Goal: Answer question/provide support: Answer question/provide support

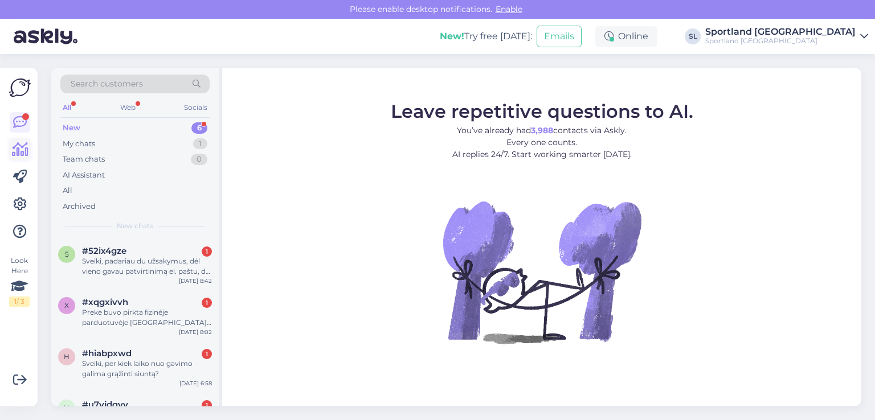
click at [19, 148] on icon at bounding box center [20, 150] width 17 height 14
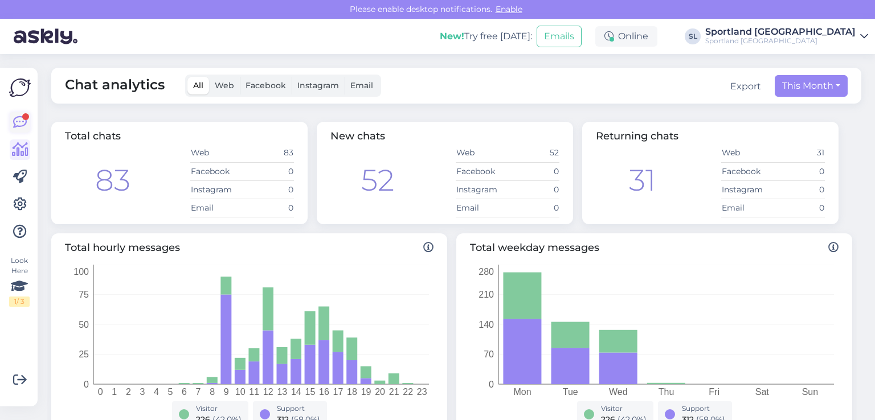
click at [26, 117] on div at bounding box center [25, 116] width 7 height 7
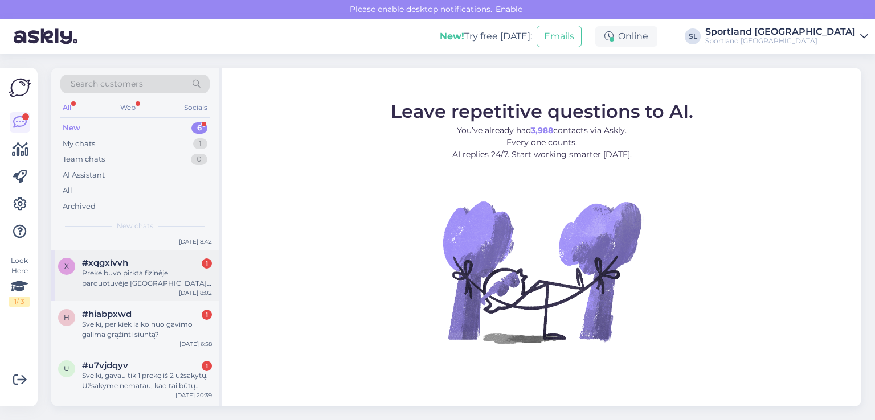
scroll to position [139, 0]
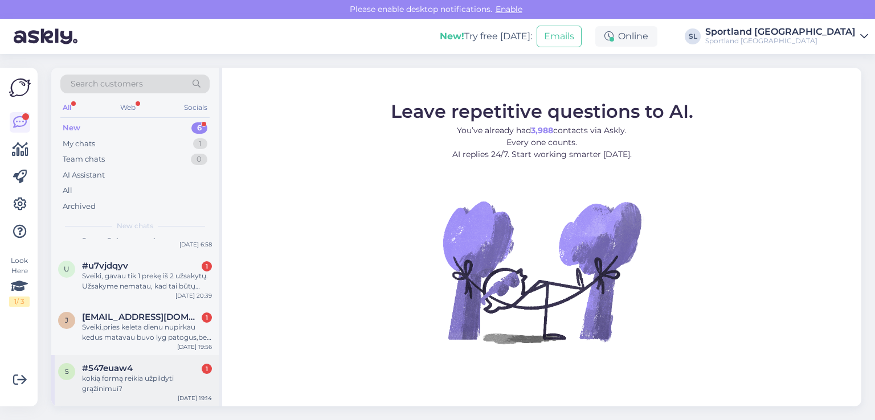
click at [144, 364] on div "#547euaw4 1" at bounding box center [147, 368] width 130 height 10
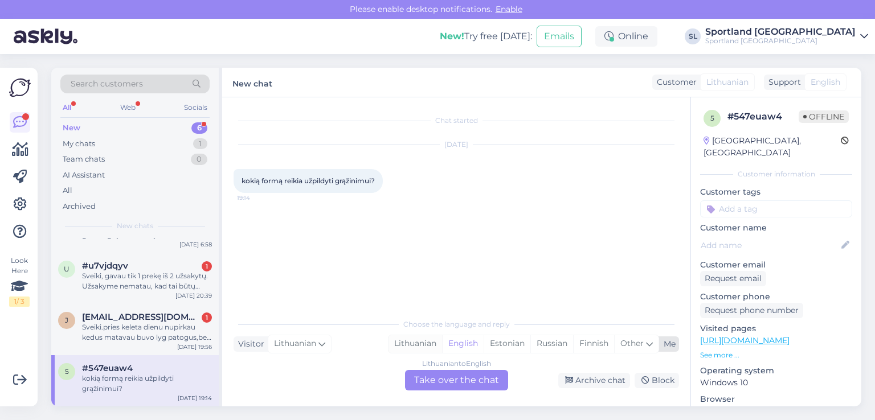
click at [409, 340] on div "Lithuanian" at bounding box center [415, 343] width 54 height 17
click at [433, 379] on div "Lithuanian to Lithuanian Take over the chat" at bounding box center [456, 380] width 103 height 21
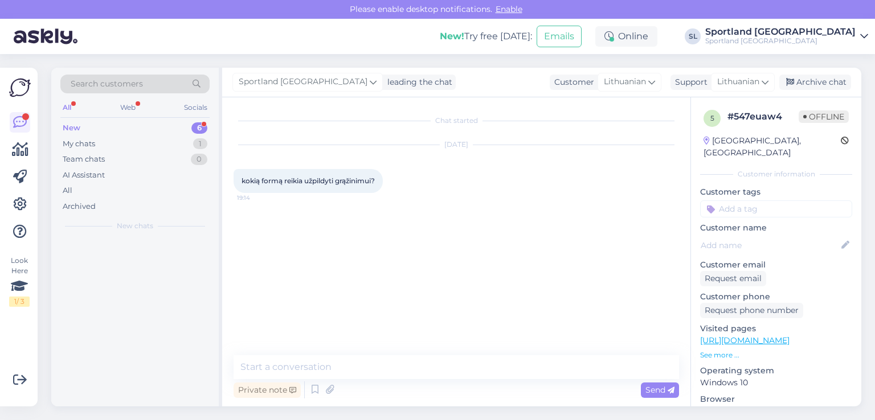
scroll to position [0, 0]
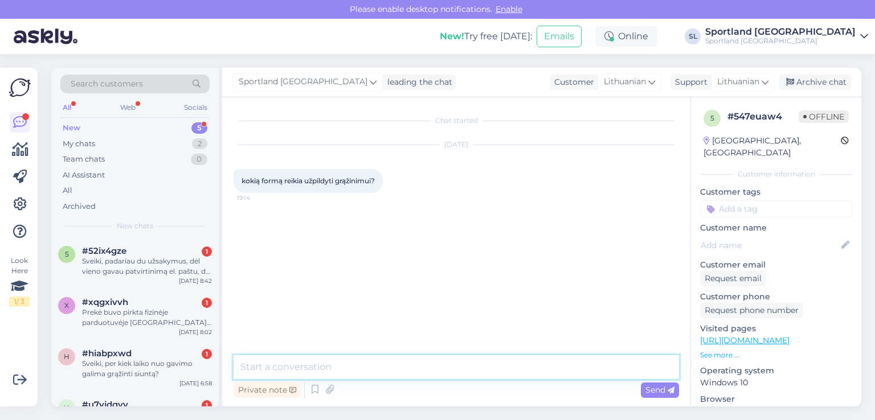
click at [344, 360] on textarea at bounding box center [455, 367] width 445 height 24
type textarea "Sveiki,"
click at [403, 367] on textarea "turite užpildyti grąžinimo lapą, kuris buvo pridėtas" at bounding box center [455, 367] width 445 height 24
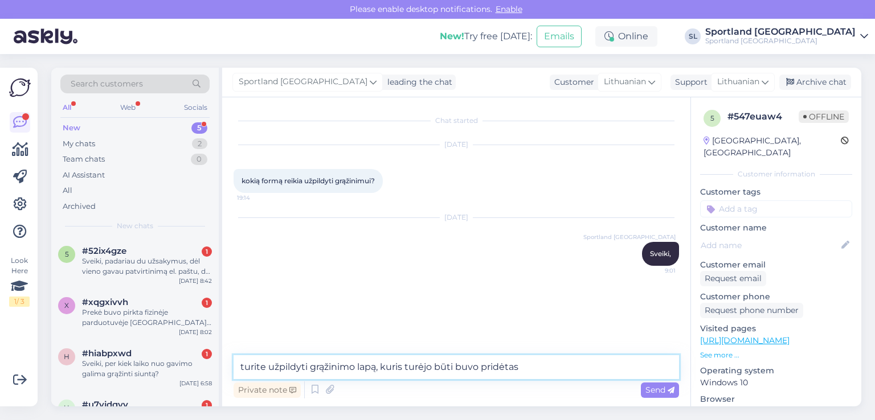
click at [478, 369] on textarea "turite užpildyti grąžinimo lapą, kuris turėjo būti buvo pridėtas" at bounding box center [455, 367] width 445 height 24
click at [503, 367] on textarea "turite užpildyti grąžinimo lapą, kuris turėjo būti pridėtas" at bounding box center [455, 367] width 445 height 24
type textarea "turite užpildyti grąžinimo lapą, kuris turėjo būti pridėtas prie gautos siuntos."
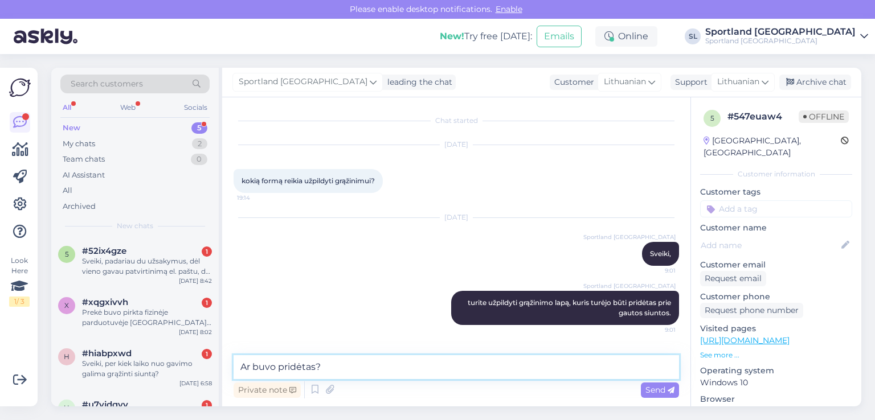
type textarea "Ar buvo pridėtas?"
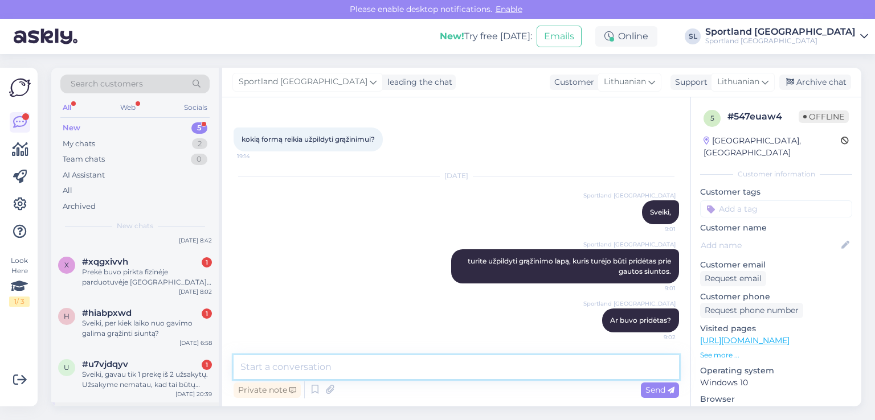
scroll to position [87, 0]
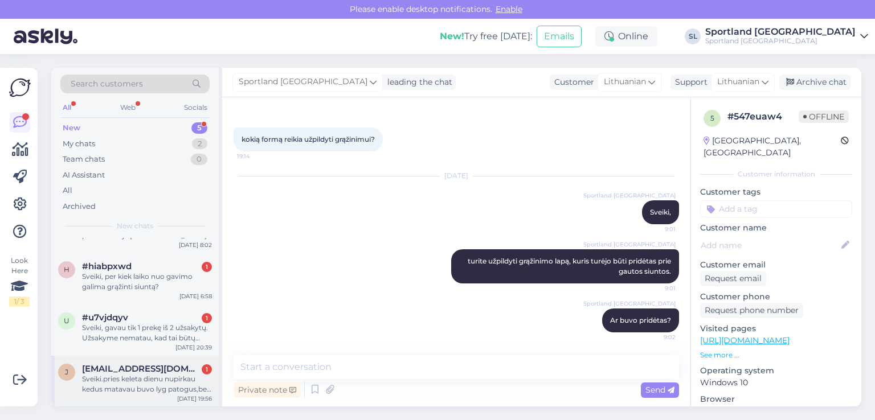
click at [142, 387] on div "Sveiki.pries keleta dienu nupirkau kedus matavau buvo lyg patogus,bet panesioja…" at bounding box center [147, 384] width 130 height 21
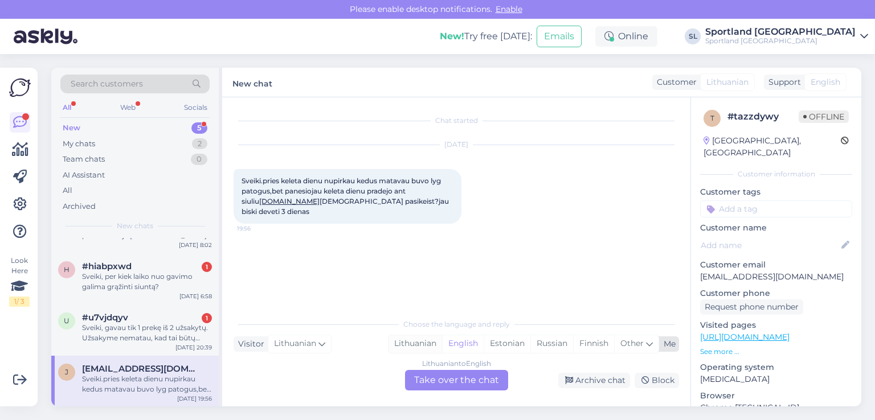
click at [420, 346] on div "Lithuanian" at bounding box center [415, 343] width 54 height 17
click at [434, 379] on div "Lithuanian to Lithuanian Take over the chat" at bounding box center [456, 380] width 103 height 21
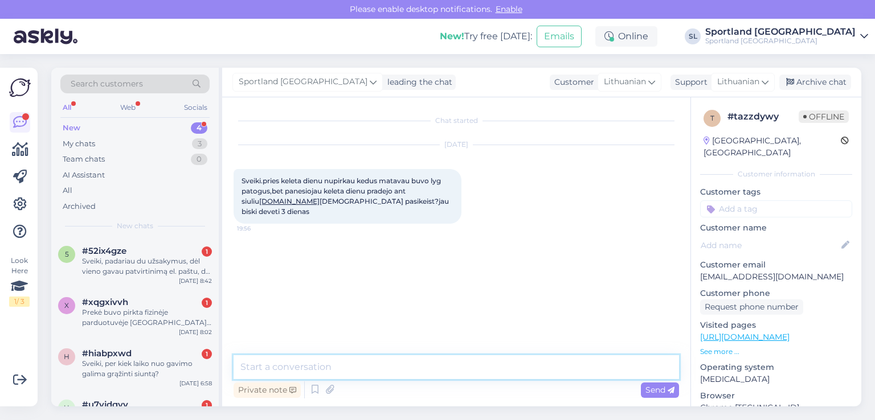
click at [405, 360] on textarea at bounding box center [455, 367] width 445 height 24
type textarea "Sveiki, apgailestaujame, tačiau grąžinimas jau negalimas."
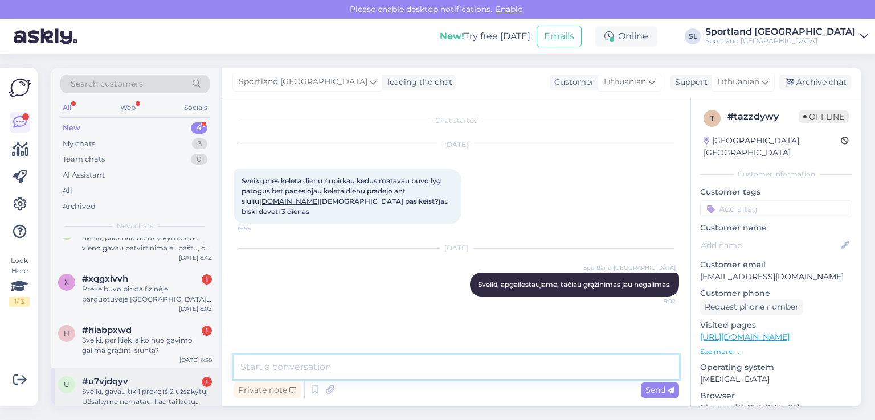
scroll to position [36, 0]
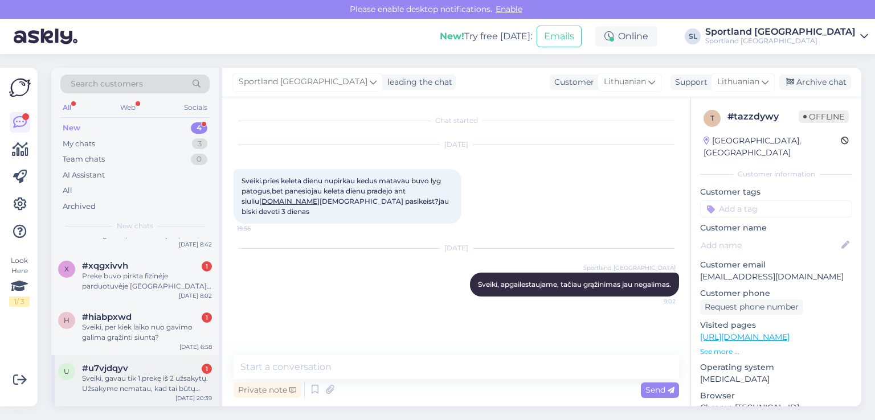
click at [98, 379] on div "Sveiki, gavau tik 1 prekę iš 2 užsakytų. Užsakyme nematau, kad tai būtų dalinis…" at bounding box center [147, 384] width 130 height 21
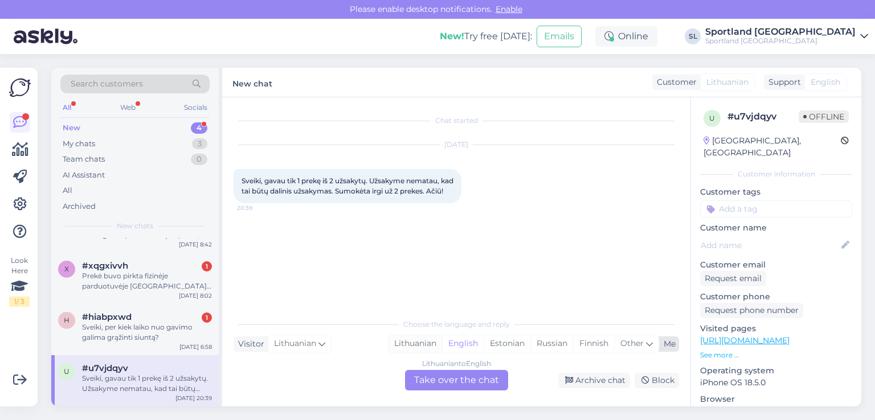
click at [413, 339] on div "Lithuanian" at bounding box center [415, 343] width 54 height 17
click at [437, 371] on div "Lithuanian to Lithuanian Take over the chat" at bounding box center [456, 380] width 103 height 21
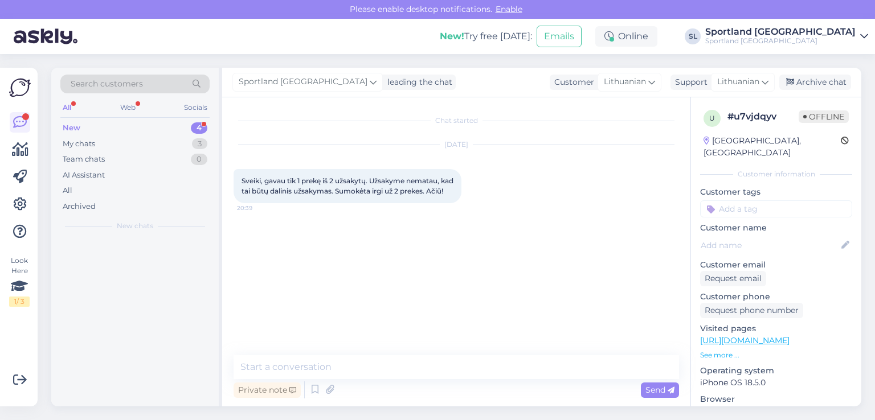
scroll to position [0, 0]
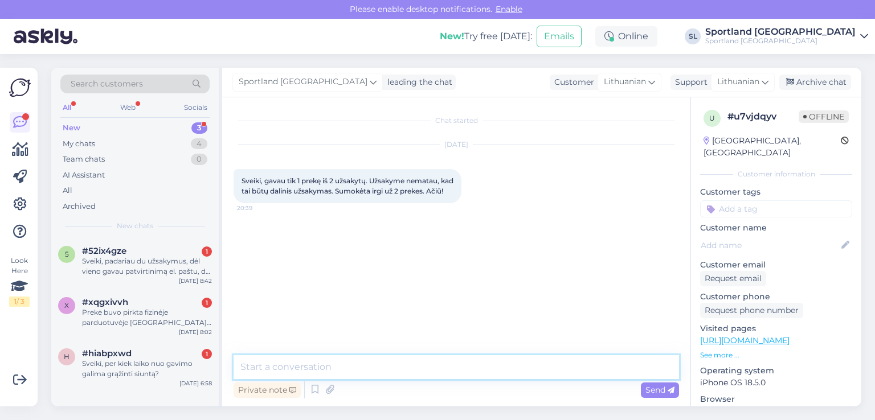
click at [410, 370] on textarea at bounding box center [455, 367] width 445 height 24
type textarea "Sveiki, prašome nurodykite užsakymo numerį"
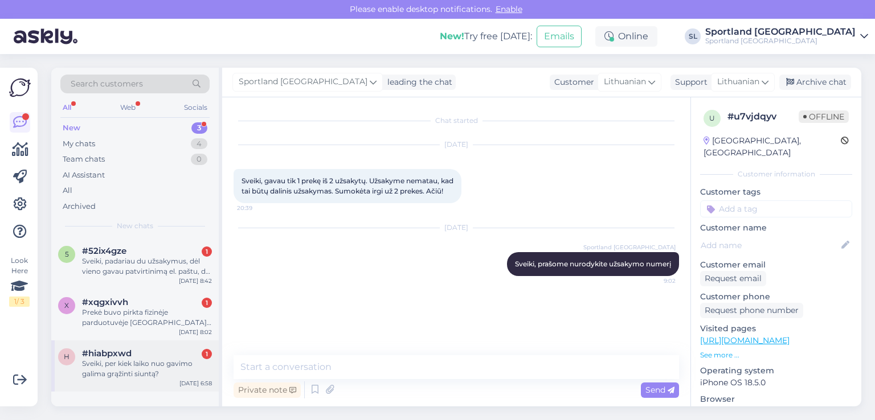
click at [108, 365] on div "Sveiki, per kiek laiko nuo gavimo galima grąžinti siuntą?" at bounding box center [147, 369] width 130 height 21
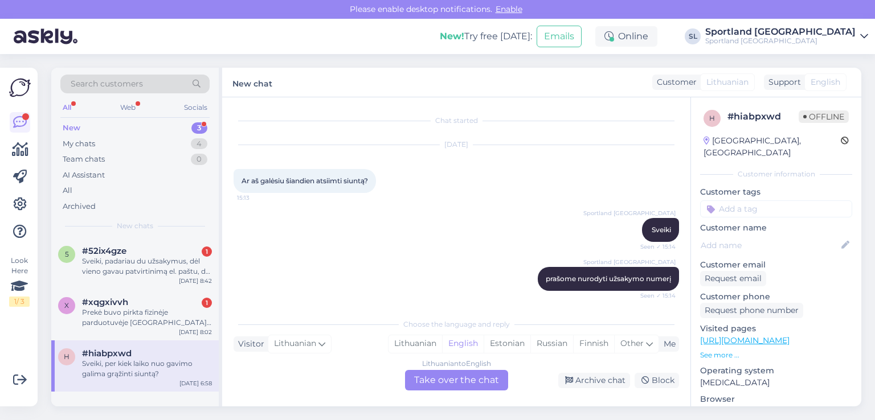
scroll to position [682, 0]
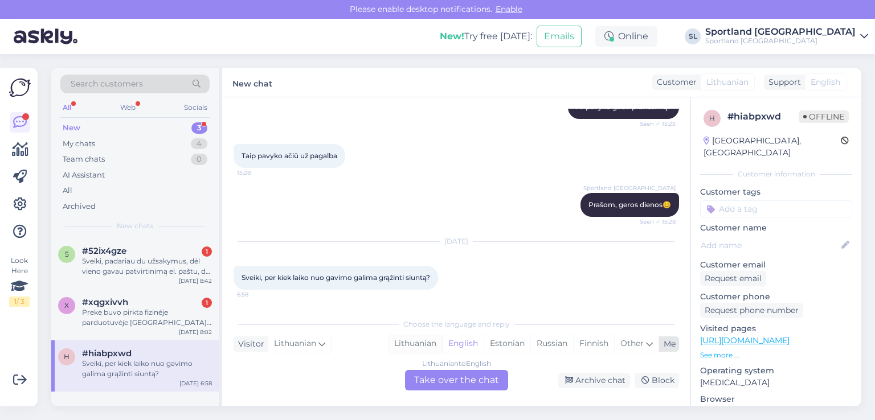
click at [408, 346] on div "Lithuanian" at bounding box center [415, 343] width 54 height 17
click at [428, 374] on div "Lithuanian to Lithuanian Take over the chat" at bounding box center [456, 380] width 103 height 21
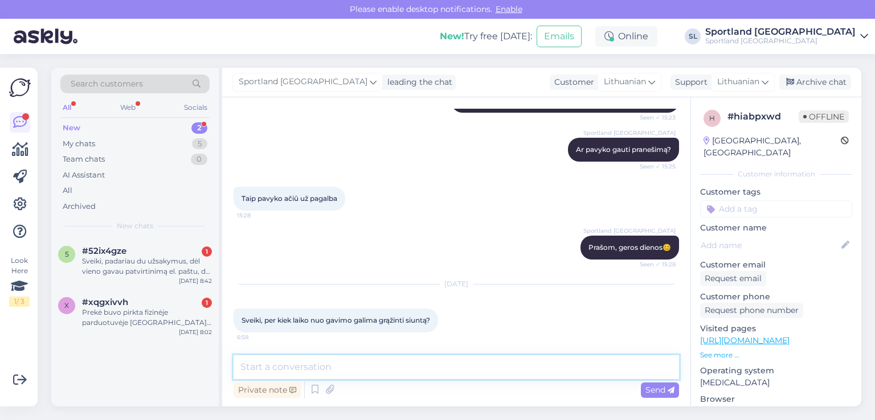
click at [420, 363] on textarea at bounding box center [455, 367] width 445 height 24
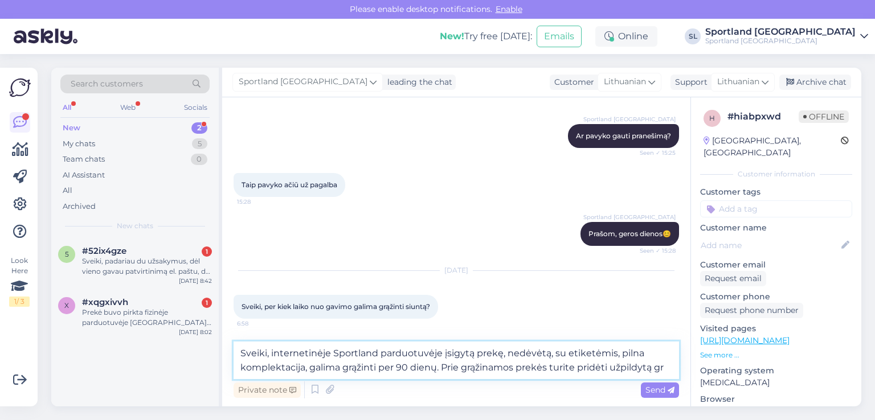
scroll to position [667, 0]
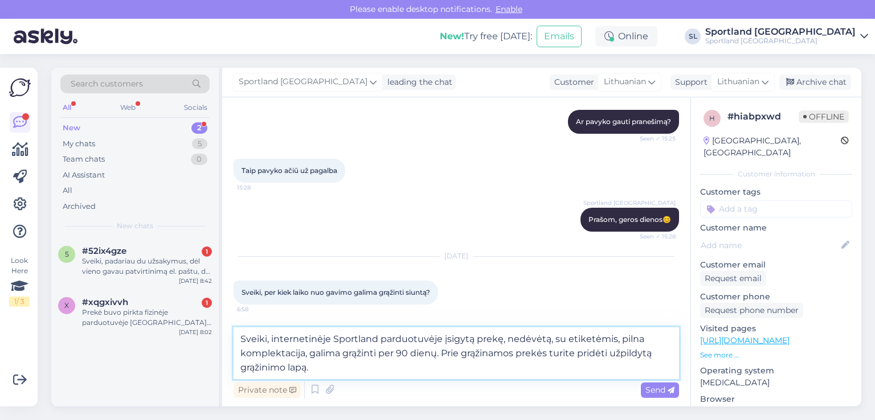
type textarea "Sveiki, internetinėje Sportland parduotuvėje įsigytą prekę, nedėvėtą, su etiket…"
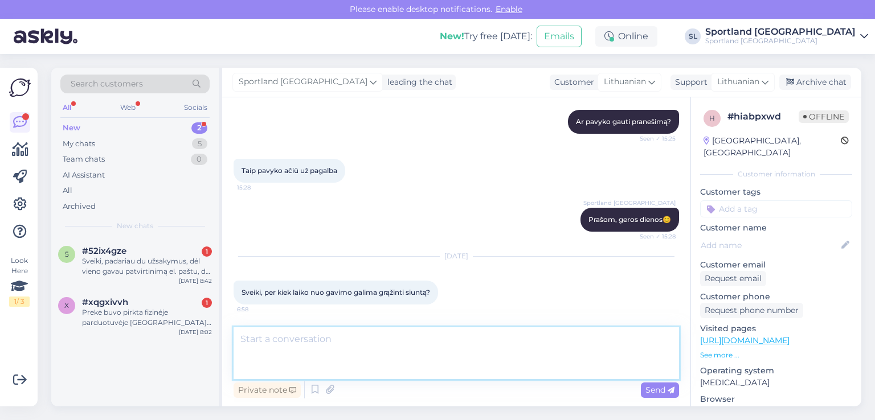
scroll to position [720, 0]
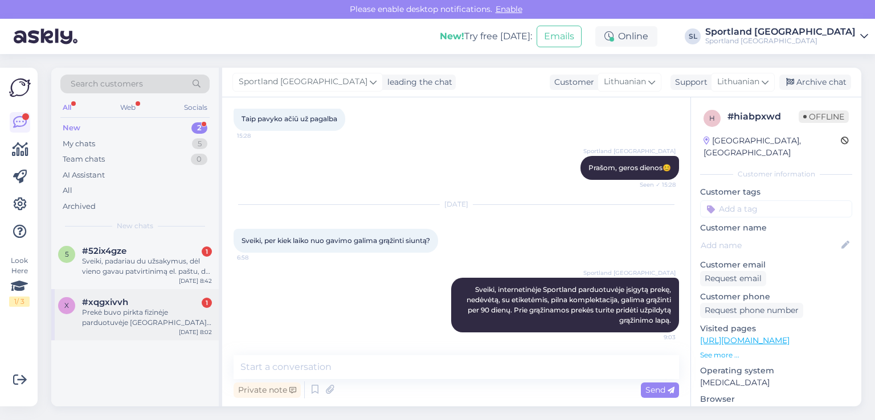
click at [138, 318] on div "Prekė buvo pirkta fizinėje parduotuvėje Vilnius Outlet? per kiek laiko galiu gr…" at bounding box center [147, 318] width 130 height 21
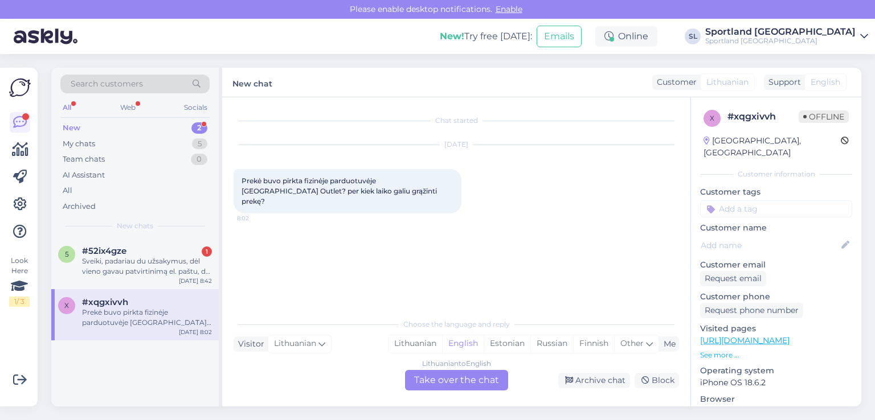
scroll to position [0, 0]
click at [30, 145] on link at bounding box center [20, 150] width 21 height 21
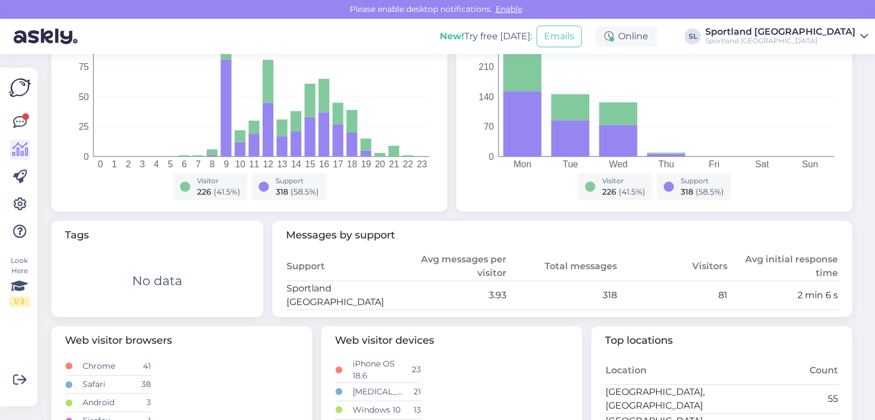
scroll to position [57, 0]
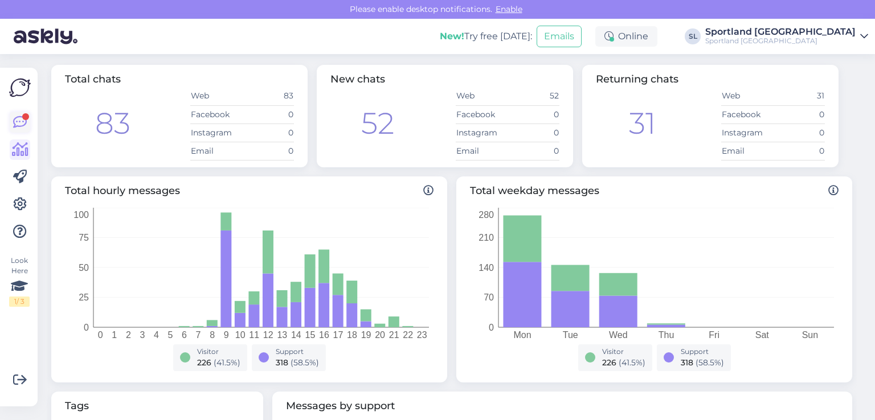
click at [14, 130] on link at bounding box center [20, 122] width 21 height 21
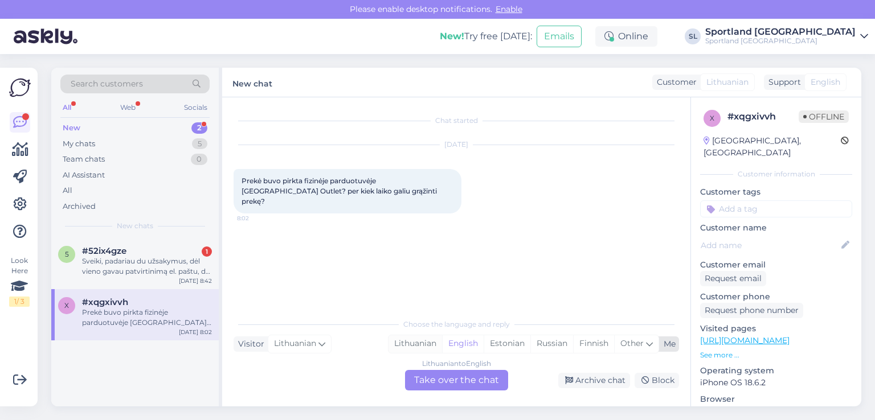
click at [429, 342] on div "Lithuanian" at bounding box center [415, 343] width 54 height 17
click at [449, 380] on div "Lithuanian to Lithuanian Take over the chat" at bounding box center [456, 380] width 103 height 21
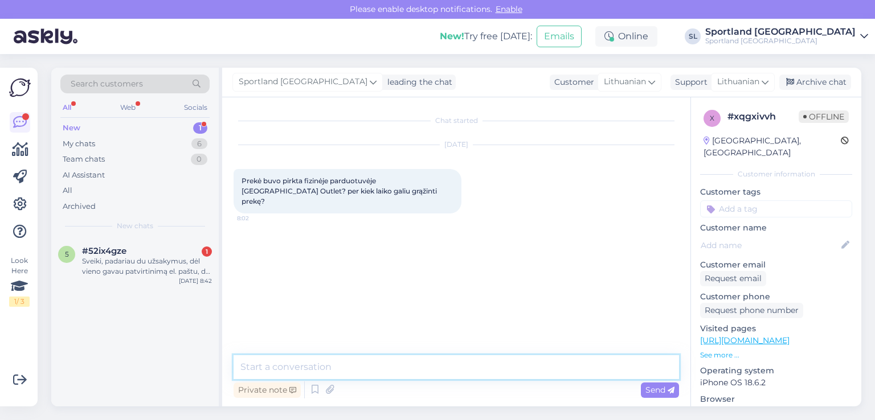
click at [421, 364] on textarea at bounding box center [455, 367] width 445 height 24
type textarea "Sveiki"
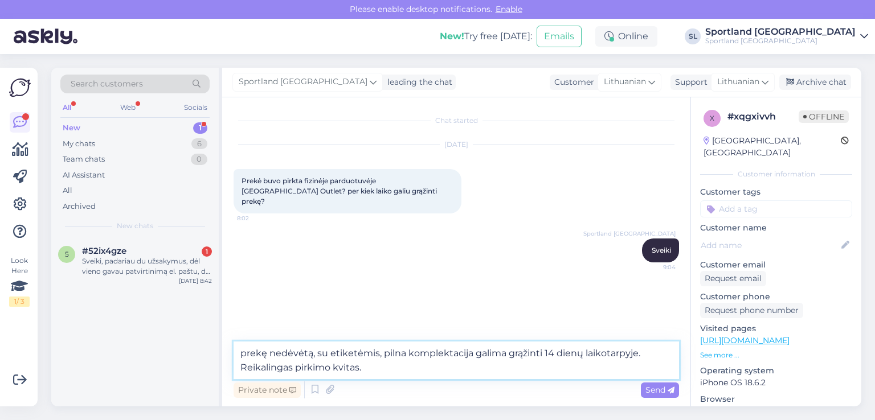
click at [470, 351] on textarea "prekę nedėvėtą, su etiketėmis, pilna komplektacija galima grąžinti 14 dienų lai…" at bounding box center [455, 361] width 445 height 38
type textarea "prekę nedėvėtą, su etiketėmis, pilna komplektacija, galima grąžinti 14 dienų la…"
click at [662, 393] on span "Send" at bounding box center [659, 390] width 29 height 10
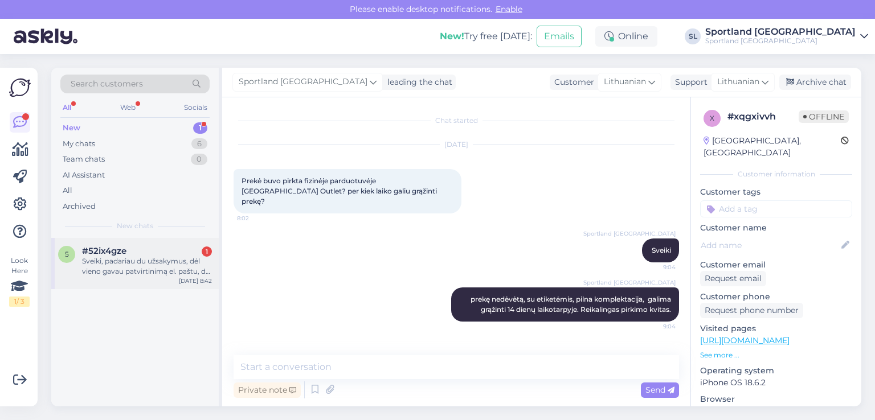
click at [86, 277] on div "5 #52ix4gze 1 Sveiki, padariau du užsakymus, dėl vieno gavau patvirtinimą el. p…" at bounding box center [134, 263] width 167 height 51
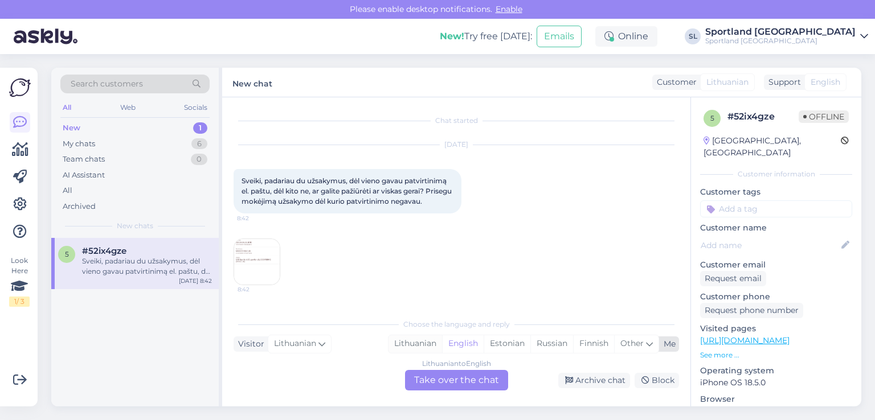
click at [414, 343] on div "Lithuanian" at bounding box center [415, 343] width 54 height 17
click at [445, 378] on div "Lithuanian to Lithuanian Take over the chat" at bounding box center [456, 380] width 103 height 21
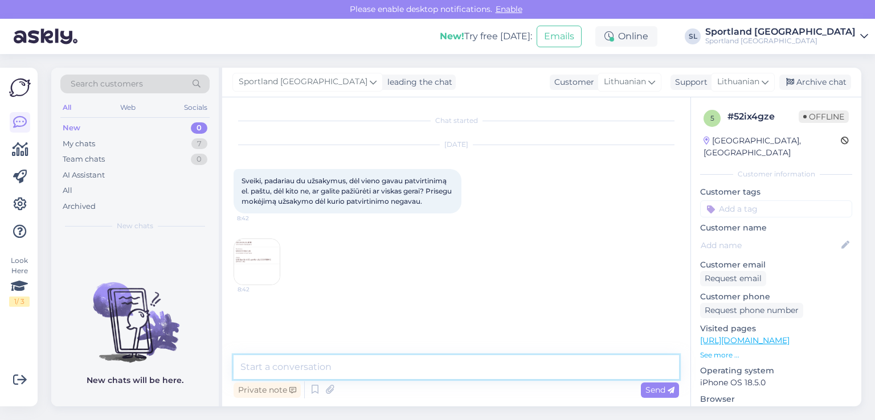
click at [416, 364] on textarea at bounding box center [455, 367] width 445 height 24
type textarea "Sveiki"
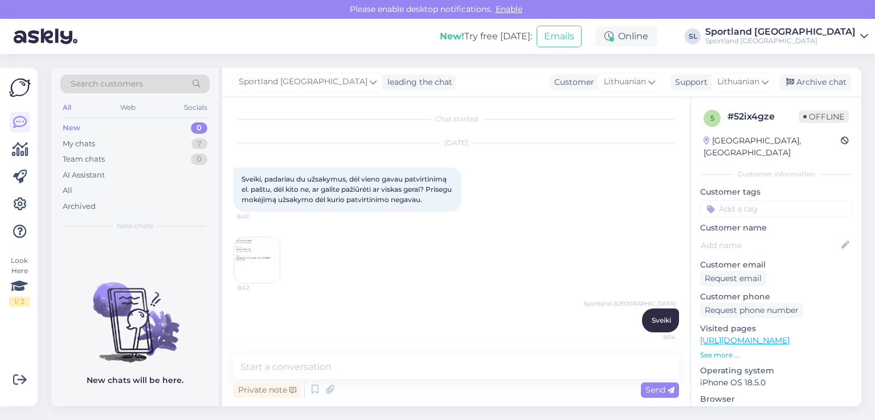
click at [259, 272] on img at bounding box center [257, 260] width 46 height 46
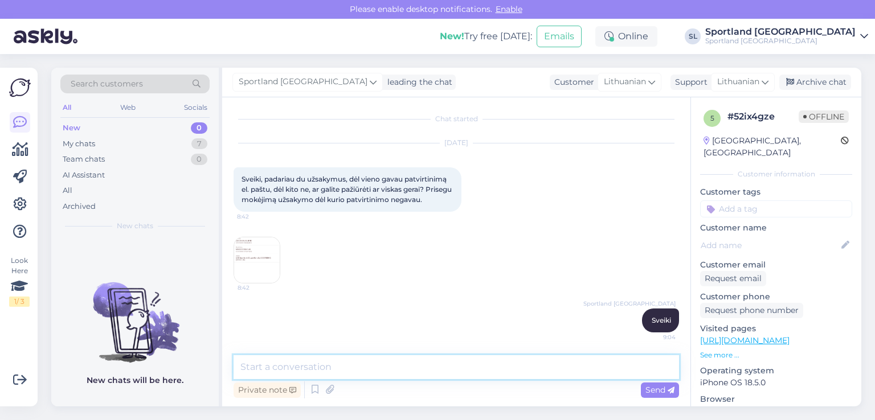
click at [414, 363] on textarea at bounding box center [455, 367] width 445 height 24
paste textarea "3000438942"
type textarea "Jūsų užsakymo numeris 3000438942."
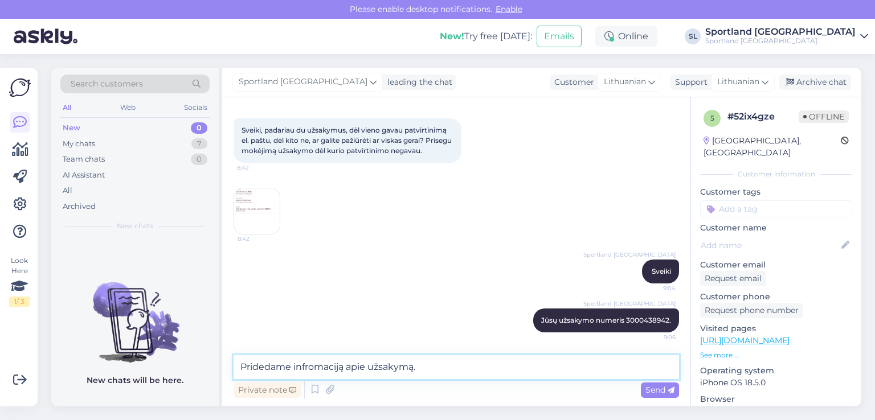
type textarea "Pridedame infromaciją apie užsakymą."
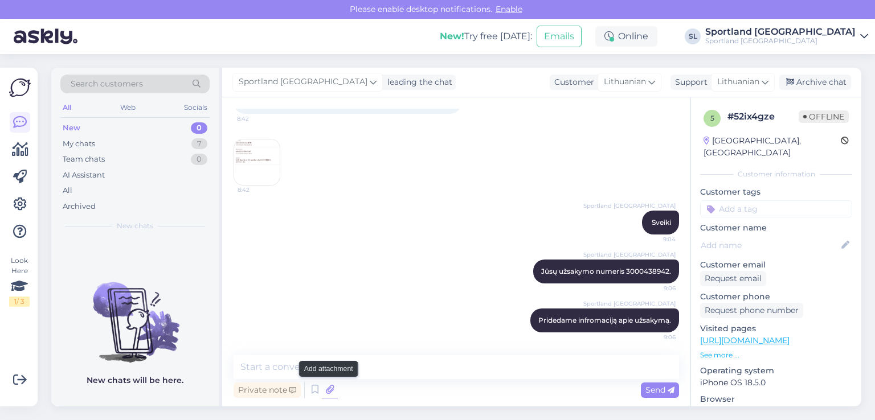
click at [330, 387] on icon at bounding box center [330, 390] width 16 height 17
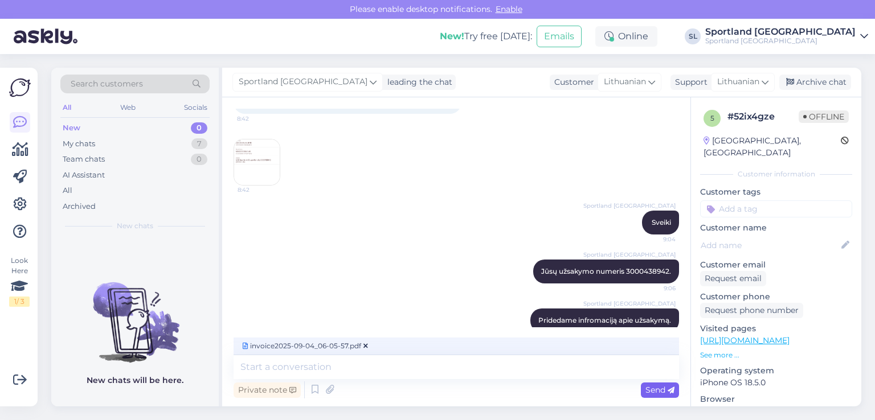
click at [657, 387] on span "Send" at bounding box center [659, 390] width 29 height 10
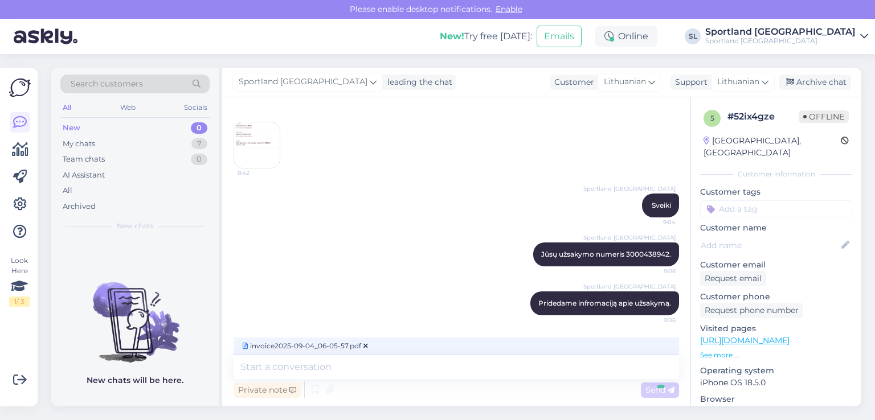
scroll to position [149, 0]
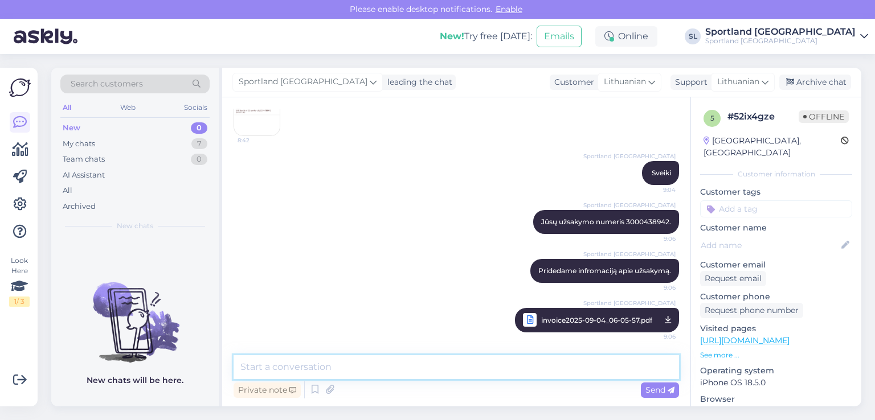
click at [421, 364] on textarea at bounding box center [455, 367] width 445 height 24
type textarea "Užsakymas vykdomas."
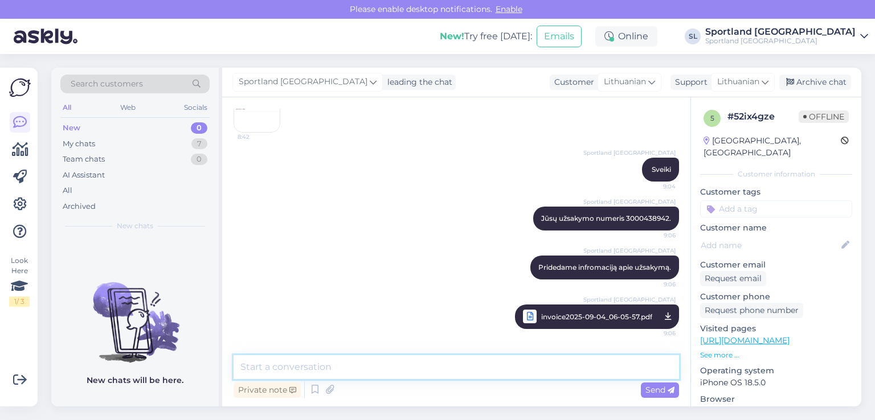
scroll to position [198, 0]
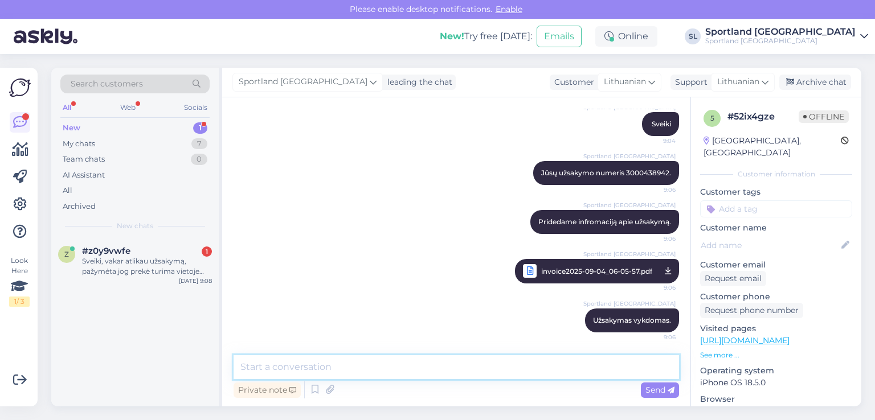
click at [435, 367] on textarea at bounding box center [455, 367] width 445 height 24
paste textarea "sivija.mickonyte@gmail.com"
type textarea "el. pašto adresas nurodytas šis: sivija.mickonyte@gmail.com"
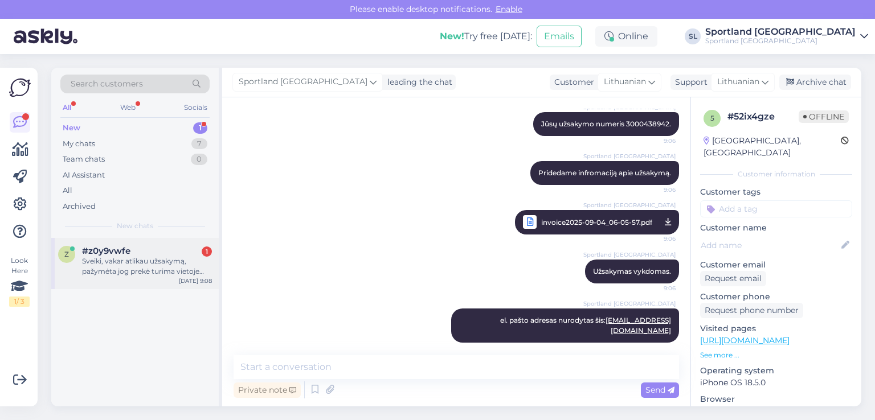
click at [136, 260] on div "Sveiki, vakar atlikau užsakymą, pažymėta jog prekė turima vietoje Lakūnų g. 24 …" at bounding box center [147, 266] width 130 height 21
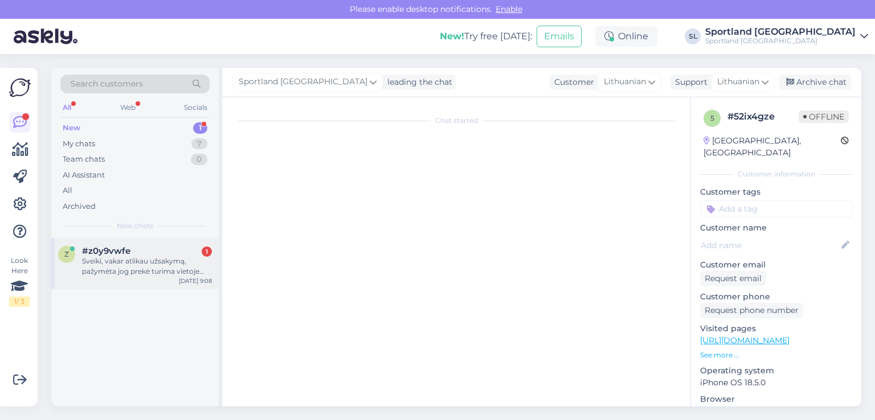
scroll to position [0, 0]
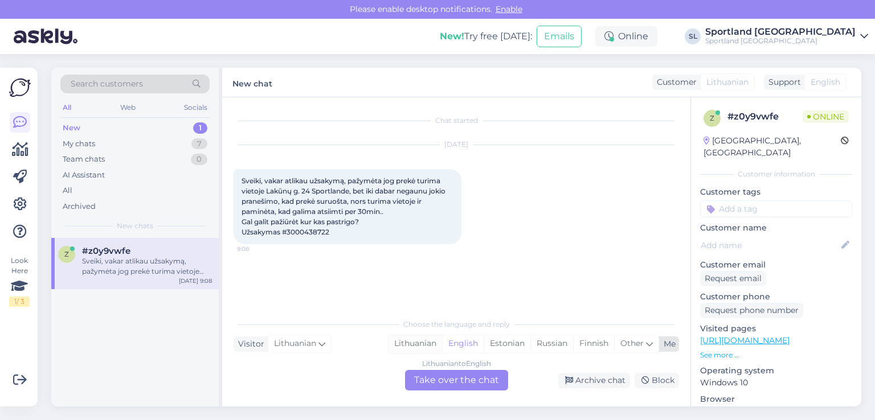
click at [410, 340] on div "Lithuanian" at bounding box center [415, 343] width 54 height 17
click at [434, 379] on div "Lithuanian to Lithuanian Take over the chat" at bounding box center [456, 380] width 103 height 21
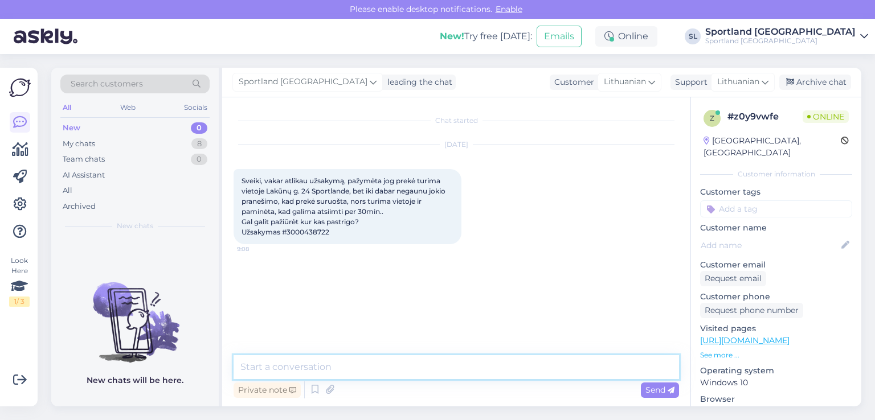
click at [382, 363] on textarea at bounding box center [455, 367] width 445 height 24
type textarea "Sveiki"
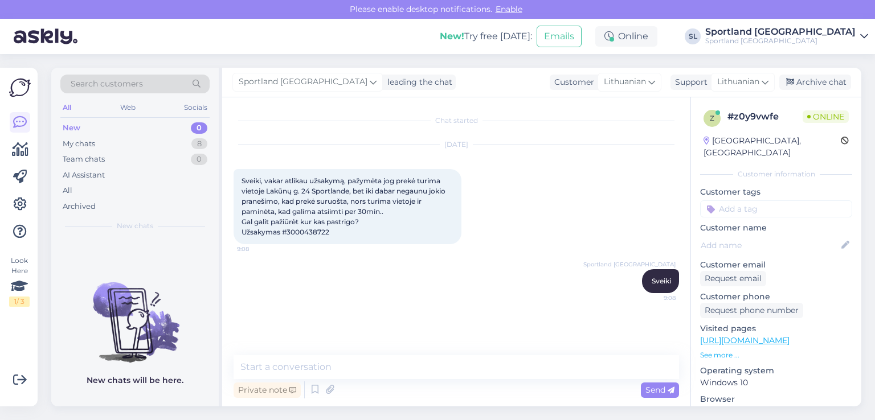
click at [302, 236] on div "Sveiki, vakar atlikau užsakymą, pažymėta jog prekė turima vietoje Lakūnų g. 24 …" at bounding box center [347, 206] width 228 height 75
click at [301, 233] on span "Sveiki, vakar atlikau užsakymą, pažymėta jog prekė turima vietoje Lakūnų g. 24 …" at bounding box center [344, 207] width 206 height 60
copy div "3000438722 9:08"
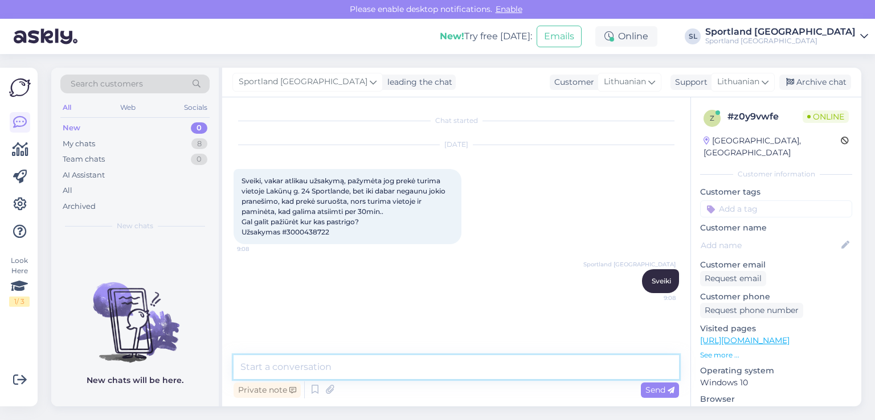
click at [424, 371] on textarea at bounding box center [455, 367] width 445 height 24
paste textarea "Outlet Ogmia, Vilnius"
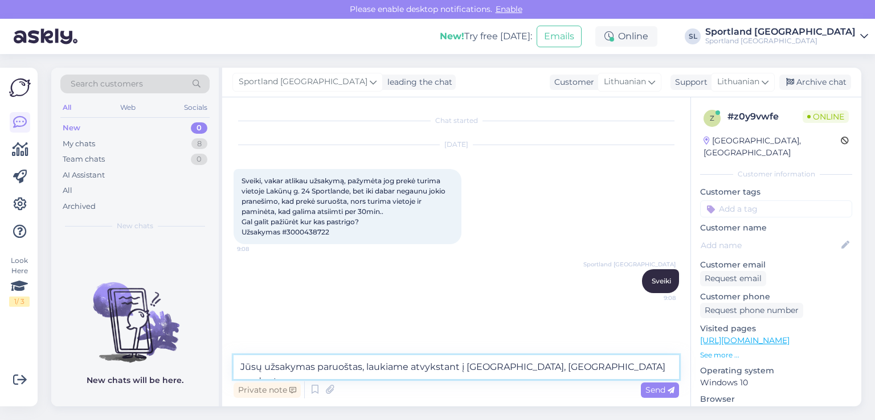
type textarea "Jūsų užsakymas paruoštas, laukiame atvykstant į Outlet Ogmia, Vilnius parduotuv…"
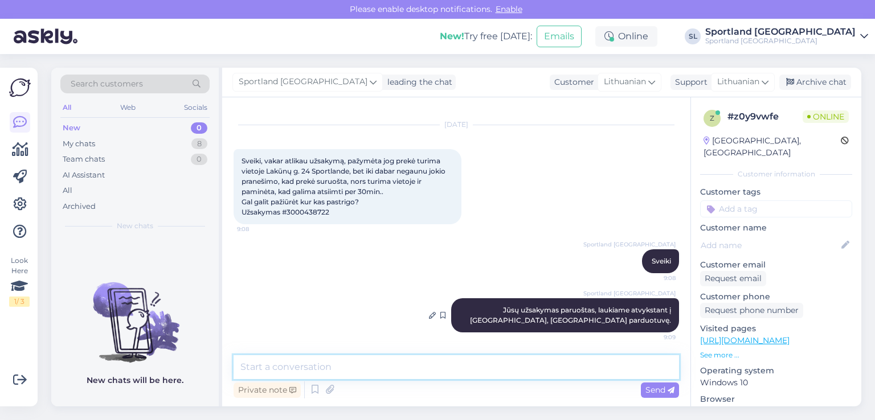
scroll to position [20, 0]
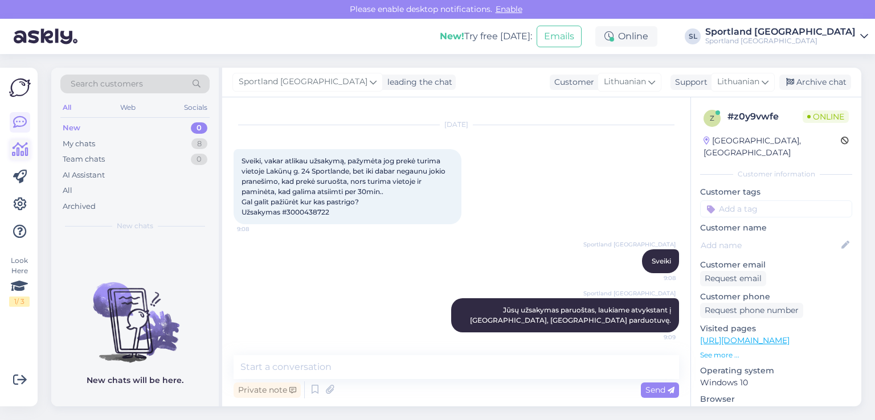
click at [10, 154] on link at bounding box center [20, 150] width 21 height 21
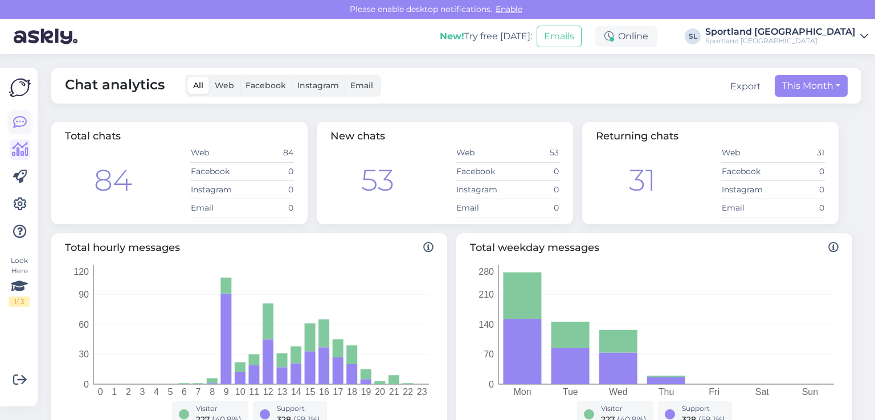
click at [19, 120] on icon at bounding box center [20, 123] width 14 height 14
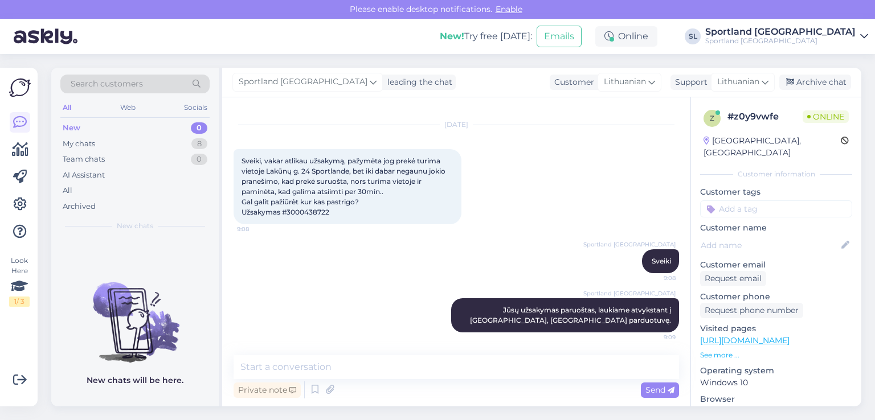
scroll to position [20, 0]
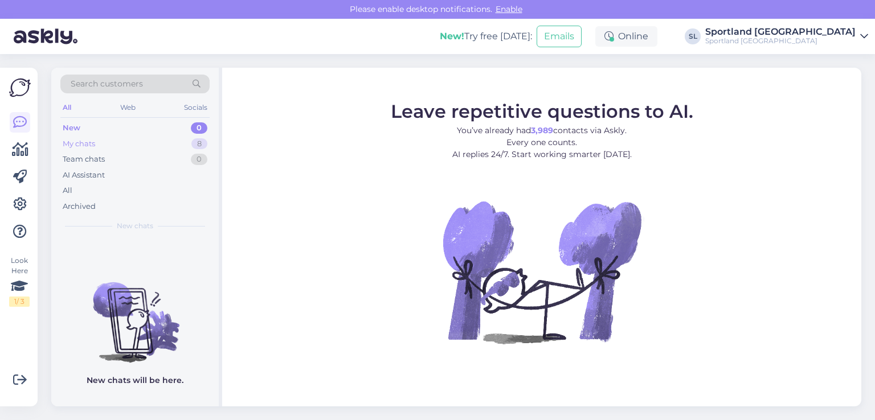
click at [103, 149] on div "My chats 8" at bounding box center [134, 144] width 149 height 16
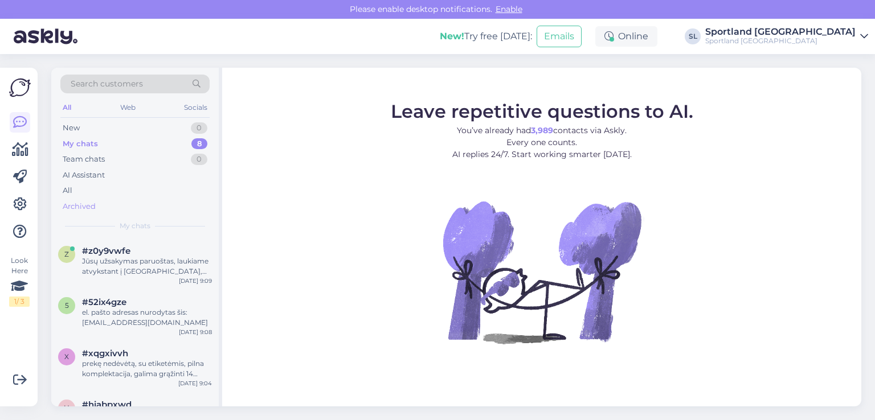
click at [93, 201] on div "Archived" at bounding box center [79, 206] width 33 height 11
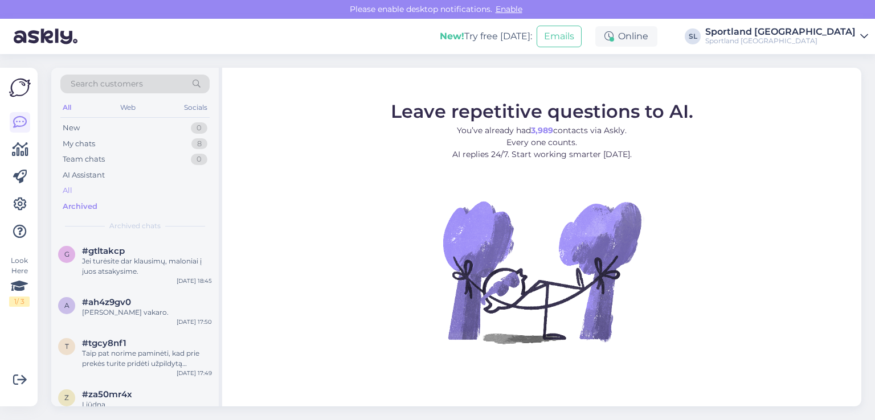
click at [96, 187] on div "All" at bounding box center [134, 191] width 149 height 16
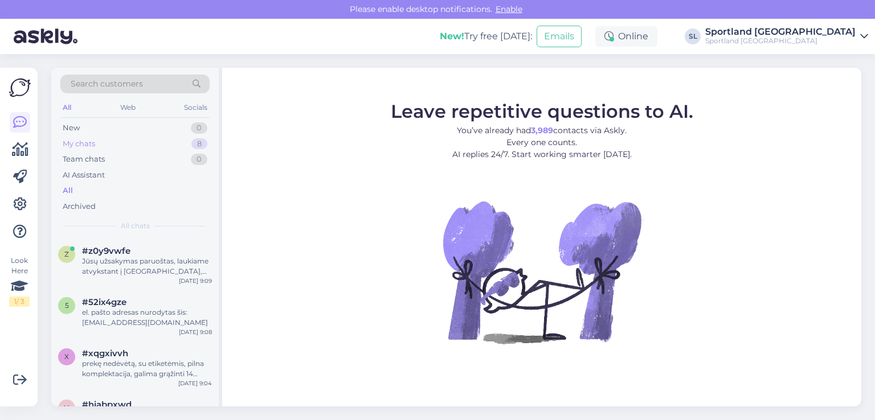
click at [124, 140] on div "My chats 8" at bounding box center [134, 144] width 149 height 16
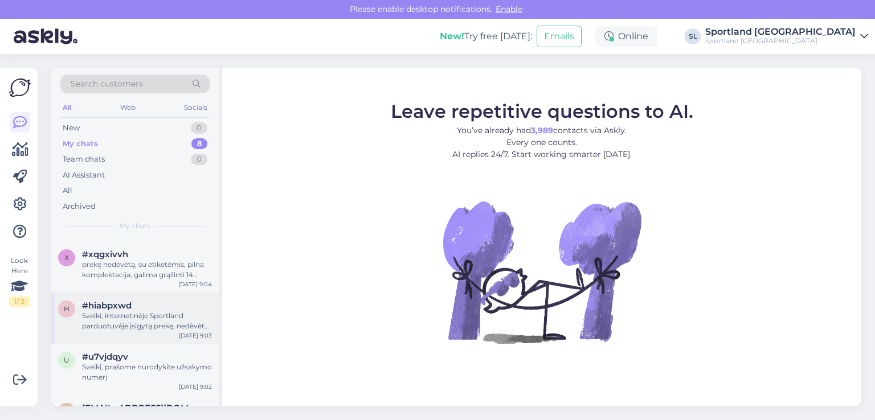
scroll to position [221, 0]
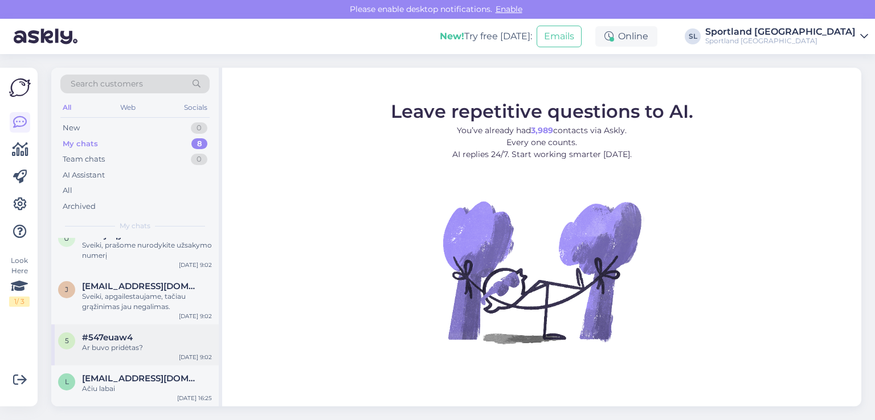
click at [137, 343] on div "Ar buvo pridėtas?" at bounding box center [147, 348] width 130 height 10
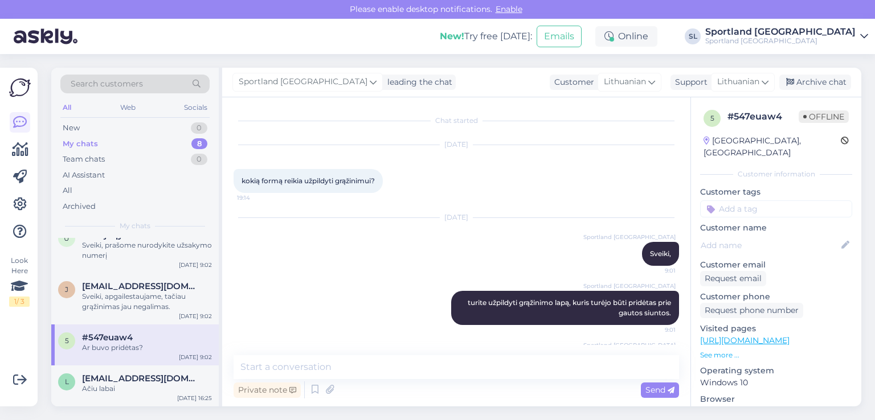
scroll to position [42, 0]
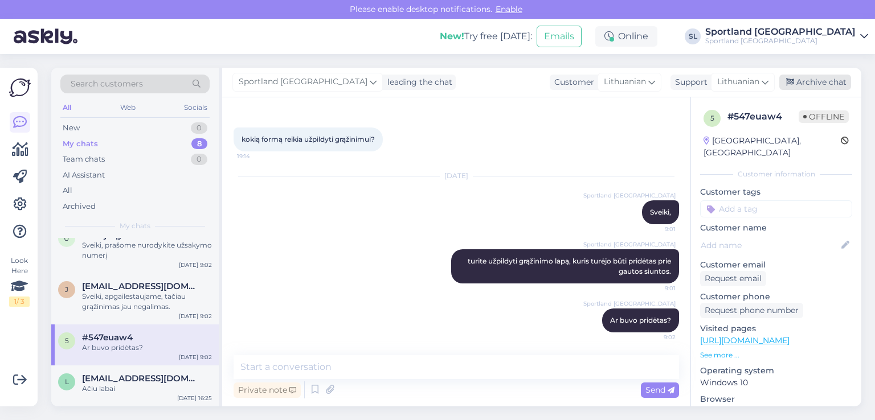
click at [809, 83] on div "Archive chat" at bounding box center [815, 82] width 72 height 15
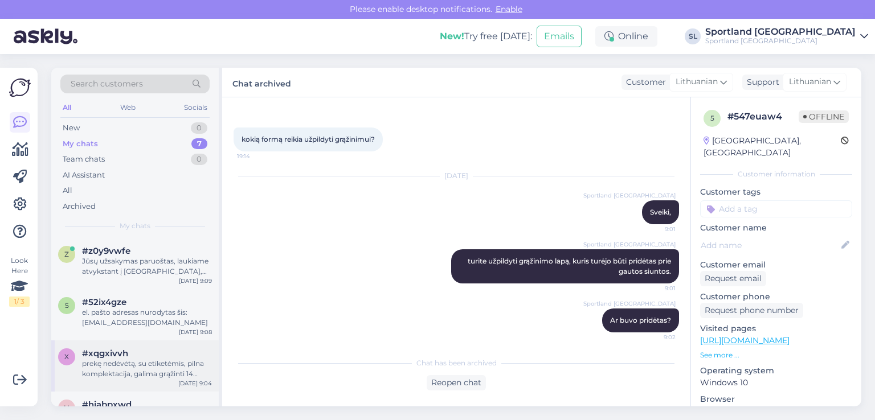
scroll to position [180, 0]
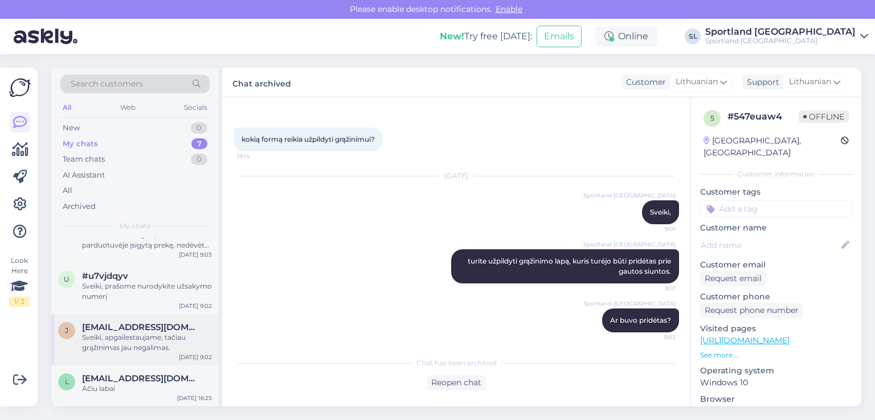
click at [121, 345] on div "Sveiki, apgailestaujame, tačiau grąžinimas jau negalimas." at bounding box center [147, 343] width 130 height 21
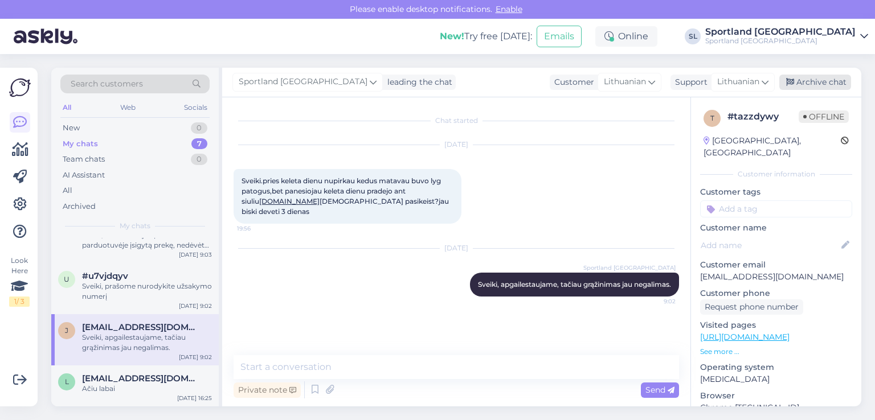
click at [830, 82] on div "Archive chat" at bounding box center [815, 82] width 72 height 15
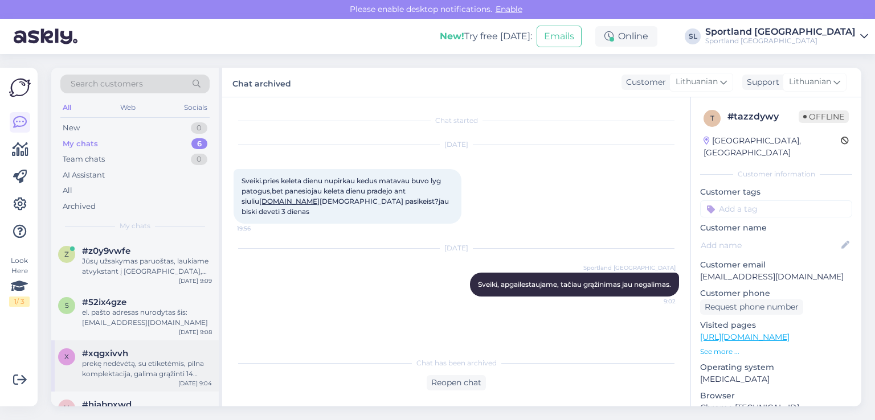
click at [118, 349] on span "#xqgxivvh" at bounding box center [105, 354] width 46 height 10
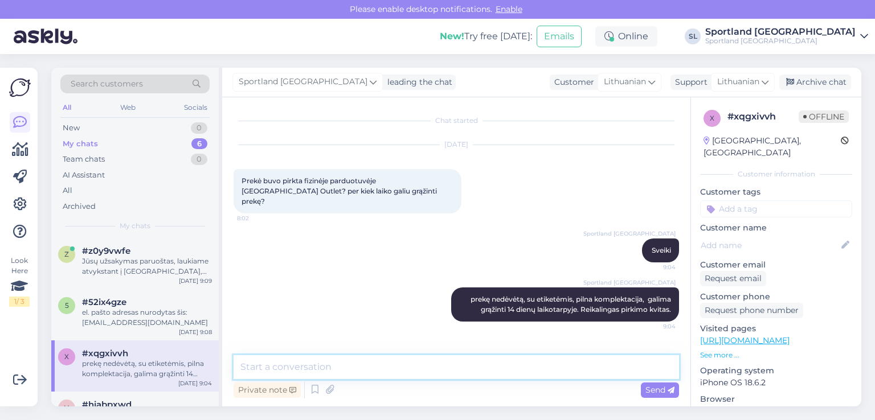
click at [609, 364] on textarea at bounding box center [455, 367] width 445 height 24
type textarea "T"
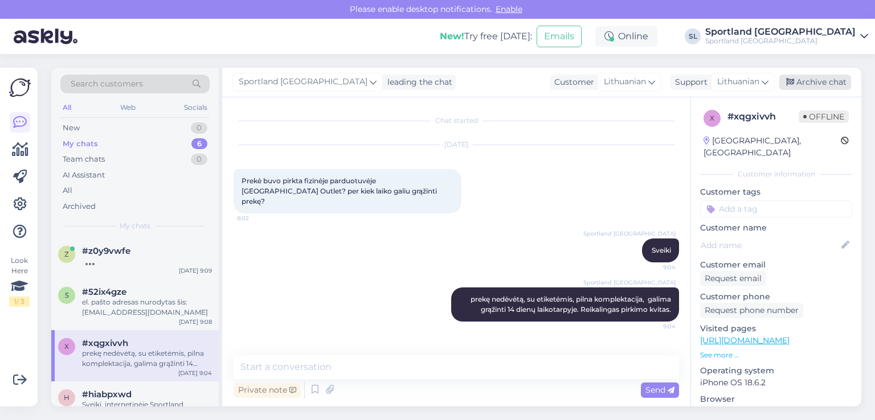
click at [832, 86] on div "Archive chat" at bounding box center [815, 82] width 72 height 15
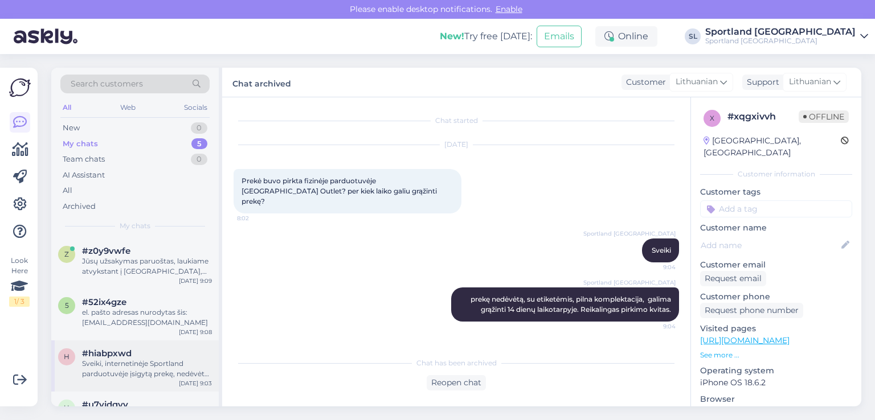
click at [111, 382] on div "h #hiabpxwd Sveiki, internetinėje Sportland parduotuvėje įsigytą prekę, nedėvėt…" at bounding box center [134, 366] width 167 height 51
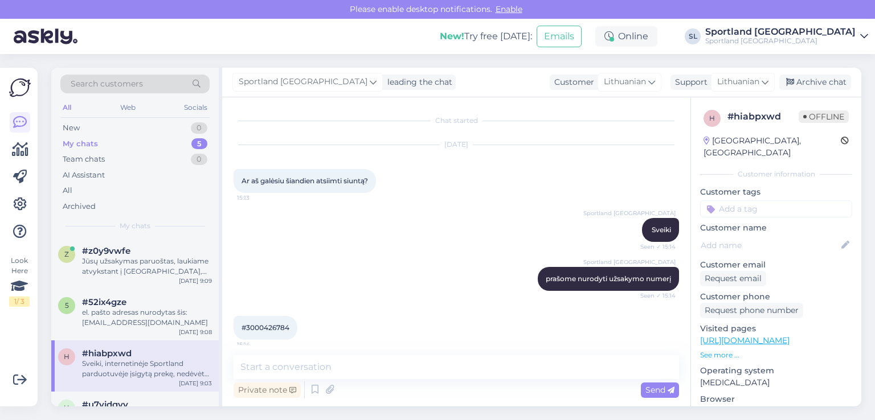
scroll to position [720, 0]
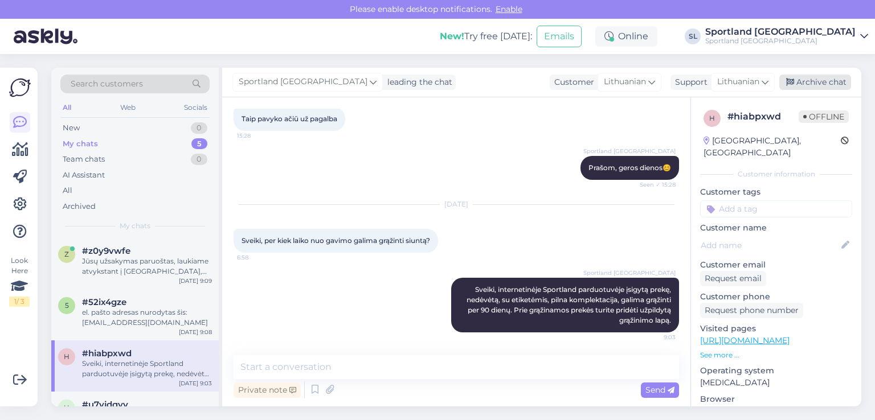
click at [836, 85] on div "Archive chat" at bounding box center [815, 82] width 72 height 15
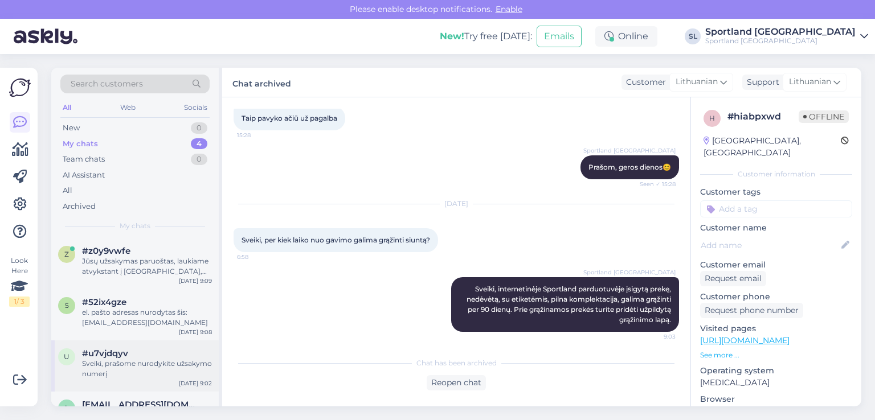
click at [113, 357] on span "#u7vjdqyv" at bounding box center [105, 354] width 46 height 10
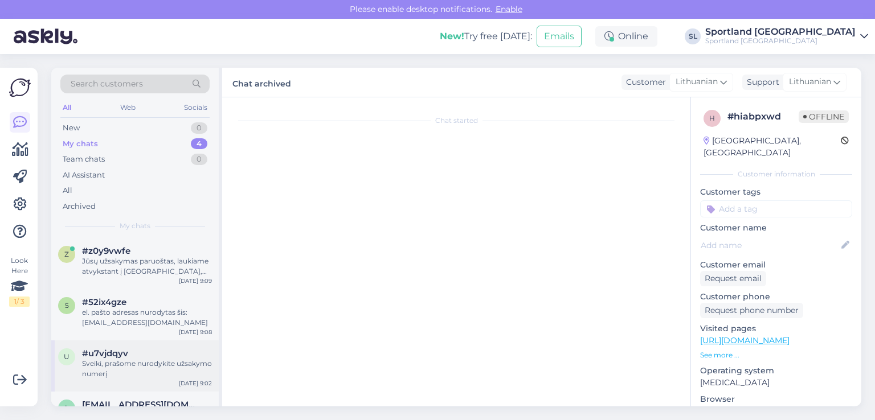
scroll to position [0, 0]
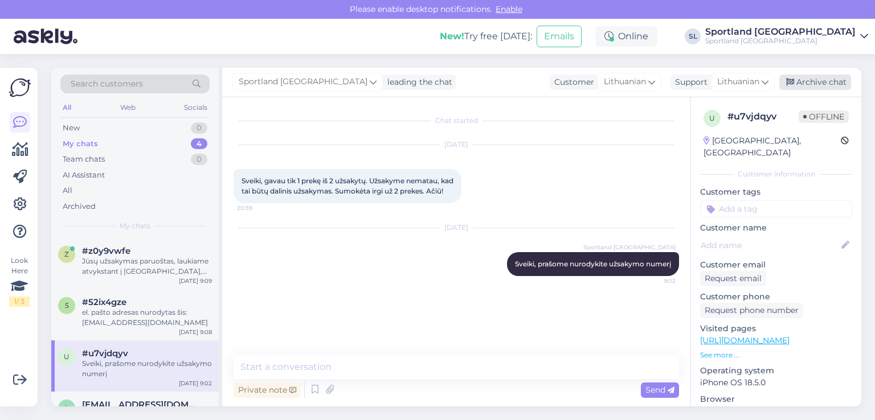
click at [829, 85] on div "Archive chat" at bounding box center [815, 82] width 72 height 15
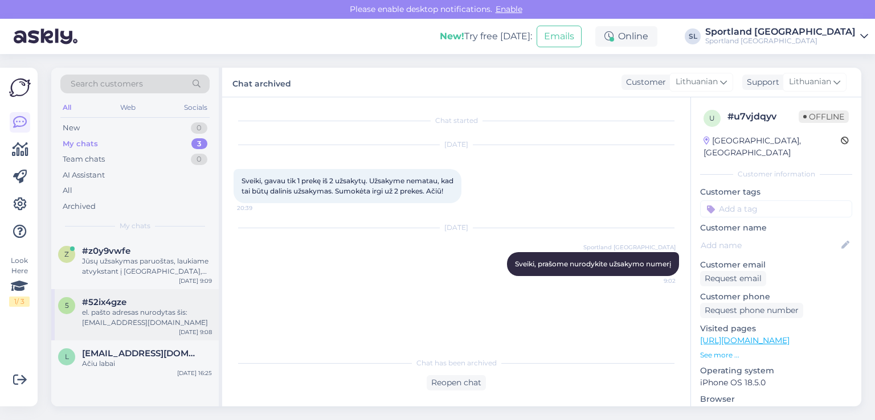
click at [140, 314] on div "el. pašto adresas nurodytas šis: sivija.mickonyte@gmail.com" at bounding box center [147, 318] width 130 height 21
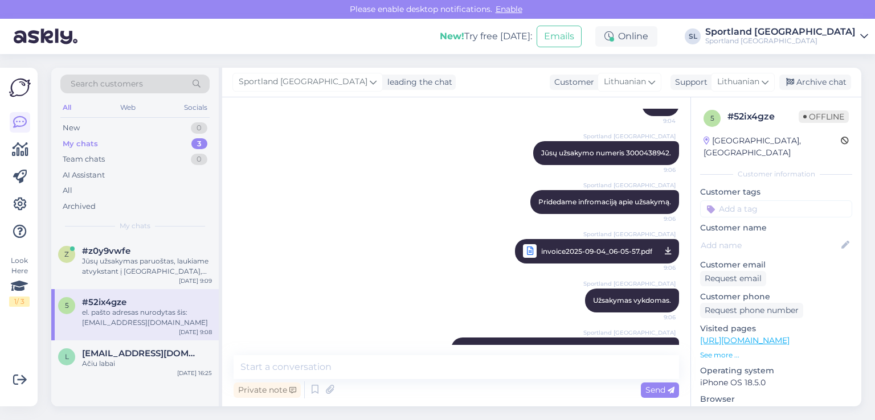
scroll to position [247, 0]
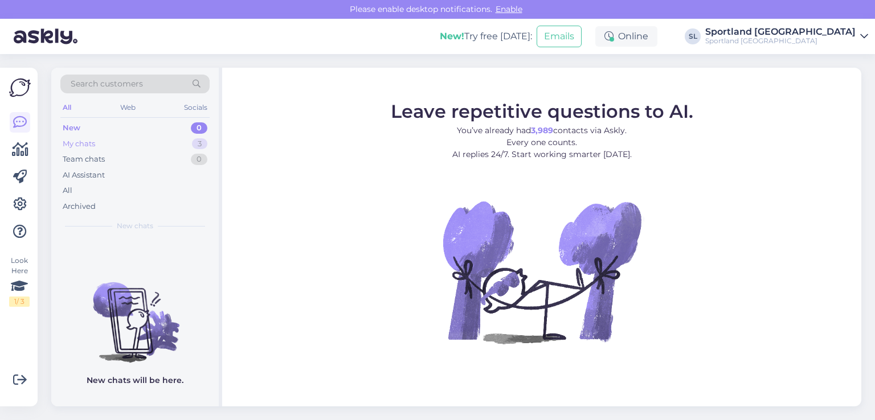
click at [124, 142] on div "My chats 3" at bounding box center [134, 144] width 149 height 16
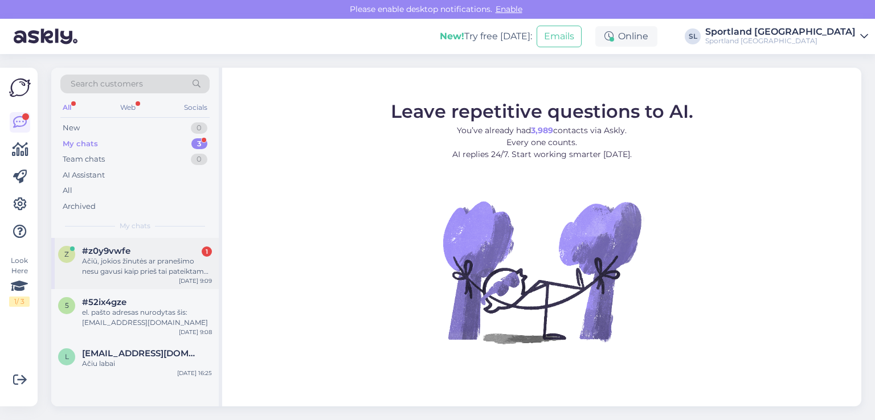
click at [157, 258] on div "Ačiū, jokios žinutės ar pranešimo nesu gavusi kaip prieš tai pateiktam užsakymu…" at bounding box center [147, 266] width 130 height 21
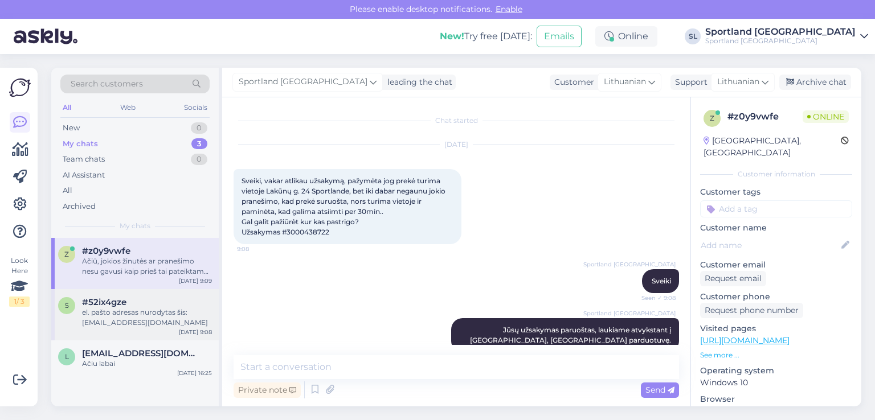
scroll to position [89, 0]
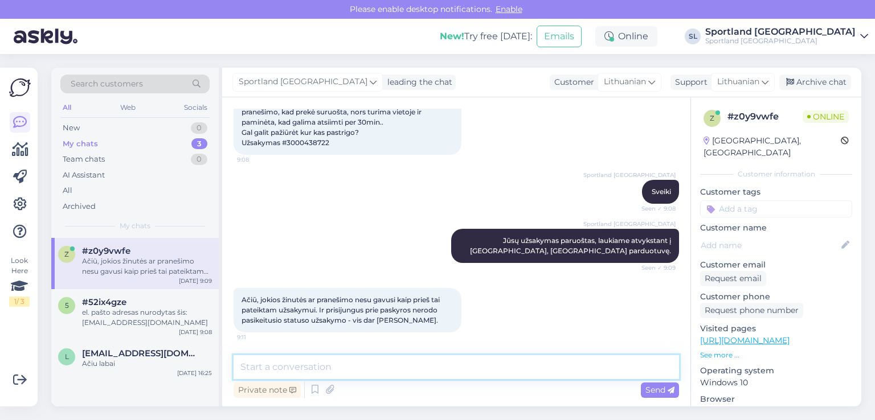
click at [388, 371] on textarea at bounding box center [455, 367] width 445 height 24
type textarea "Atsiprašome už nepatogumus, užsakymas paruoštas, laukiame atvykstant ;)"
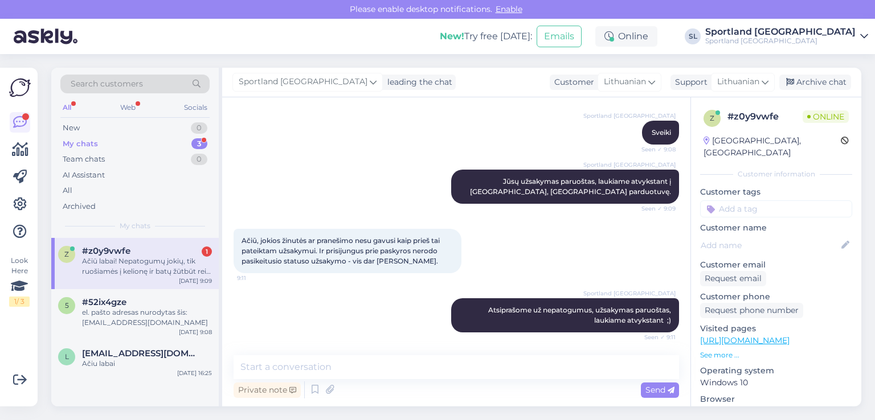
scroll to position [208, 0]
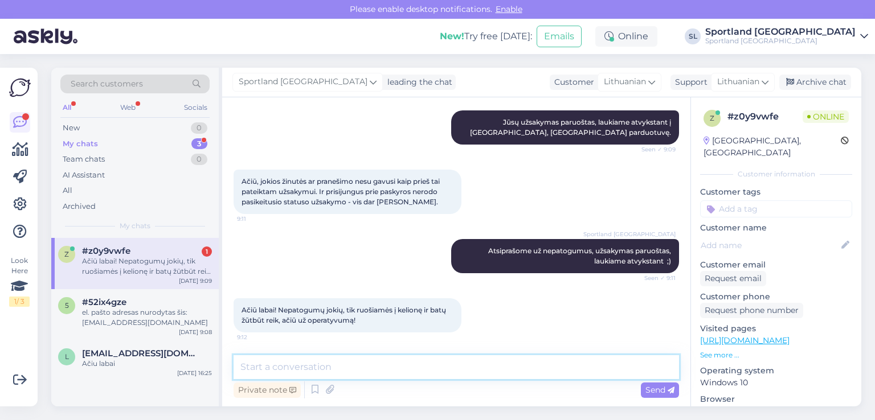
click at [437, 356] on textarea at bounding box center [455, 367] width 445 height 24
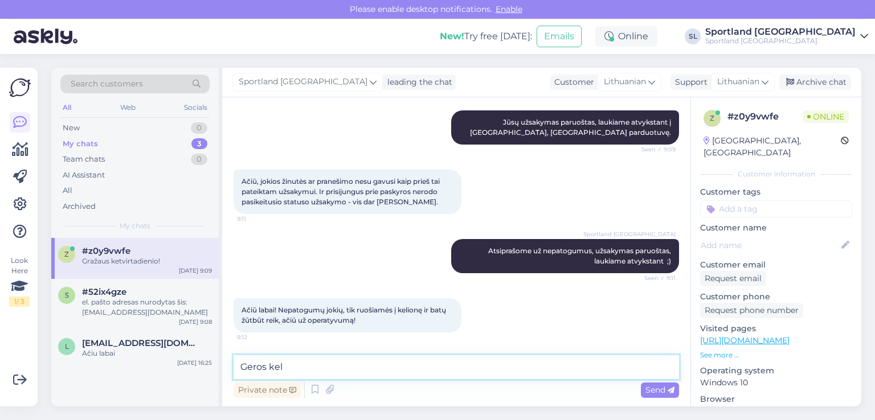
scroll to position [257, 0]
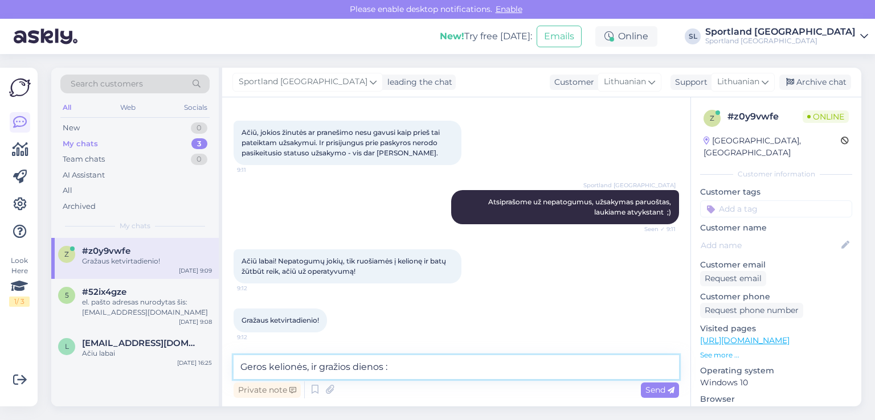
type textarea "Geros kelionės, ir gražios dienos :)"
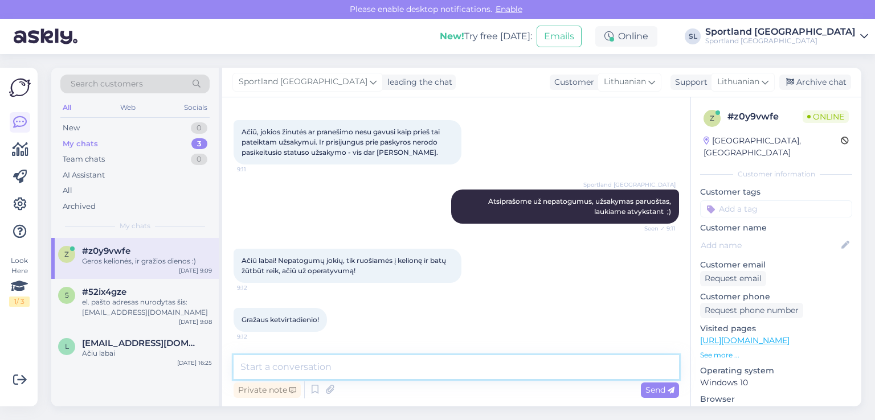
scroll to position [306, 0]
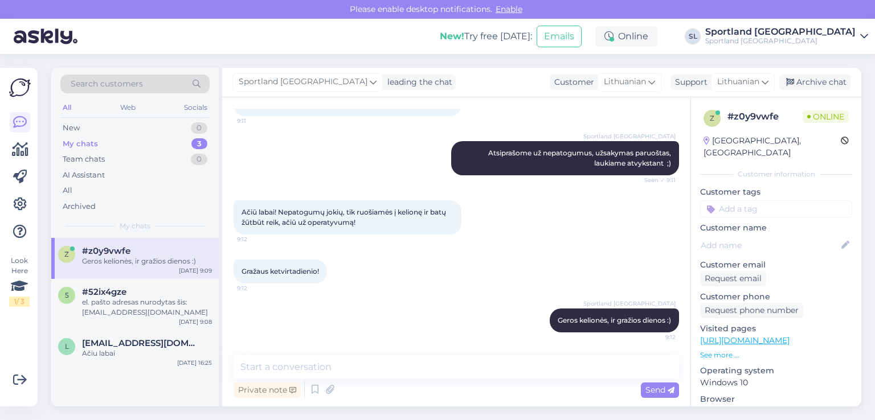
click at [114, 378] on div "z #z0y9vwfe Geros kelionės, ir gražios dienos :) Sep 4 9:09 5 #52ix4gze el. paš…" at bounding box center [134, 322] width 167 height 169
click at [173, 383] on div "z #z0y9vwfe Geros kelionės, ir gražios dienos :) Sep 4 9:09 5 #52ix4gze el. paš…" at bounding box center [134, 322] width 167 height 169
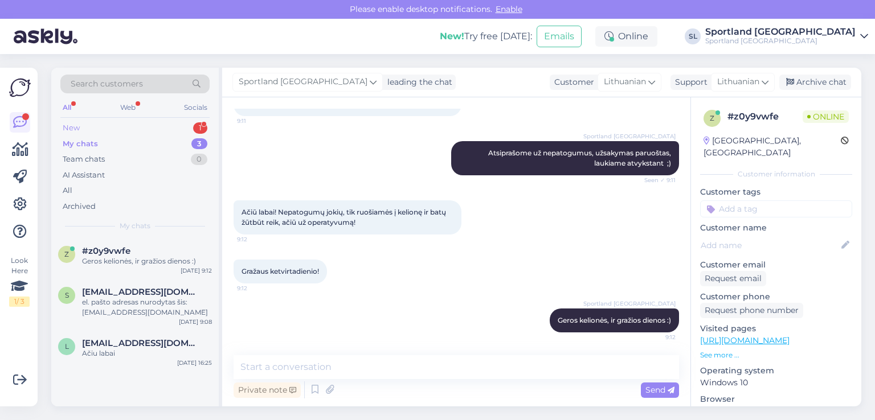
click at [117, 122] on div "New 1" at bounding box center [134, 128] width 149 height 16
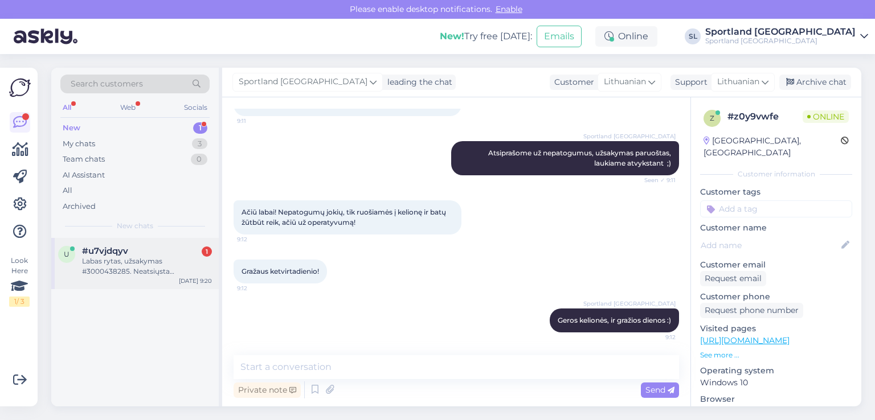
click at [85, 251] on span "#u7vjdqyv" at bounding box center [105, 251] width 46 height 10
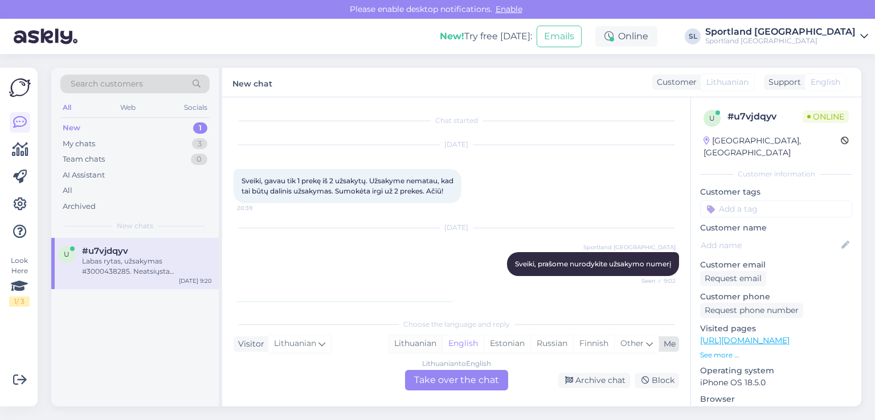
scroll to position [128, 0]
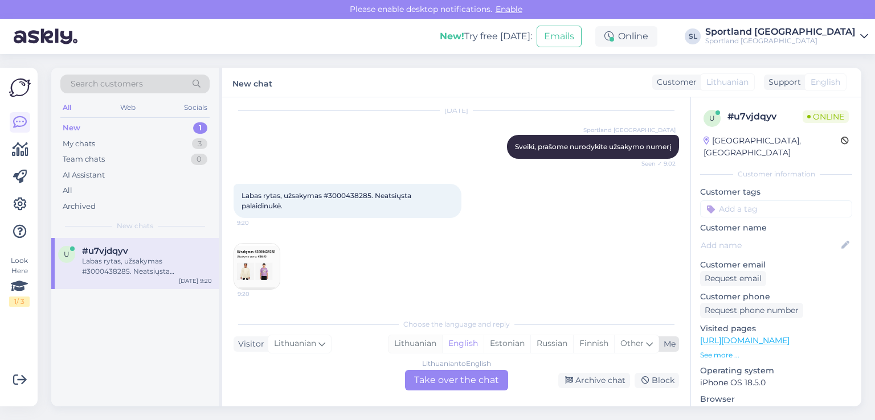
click at [428, 341] on div "Lithuanian" at bounding box center [415, 343] width 54 height 17
click at [428, 377] on div "Lithuanian to Lithuanian Take over the chat" at bounding box center [456, 380] width 103 height 21
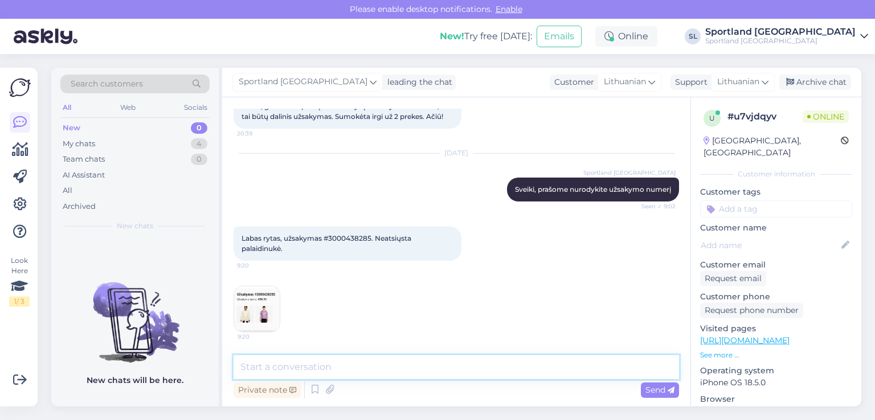
click at [376, 368] on textarea at bounding box center [455, 367] width 445 height 24
type textarea "Sveiki"
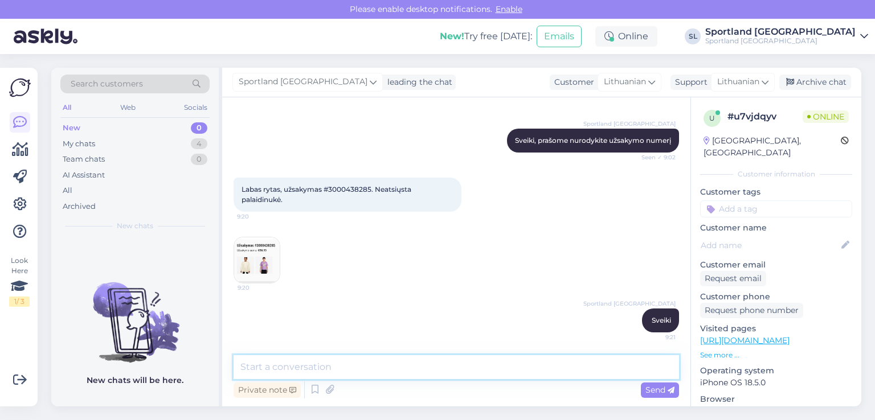
scroll to position [134, 0]
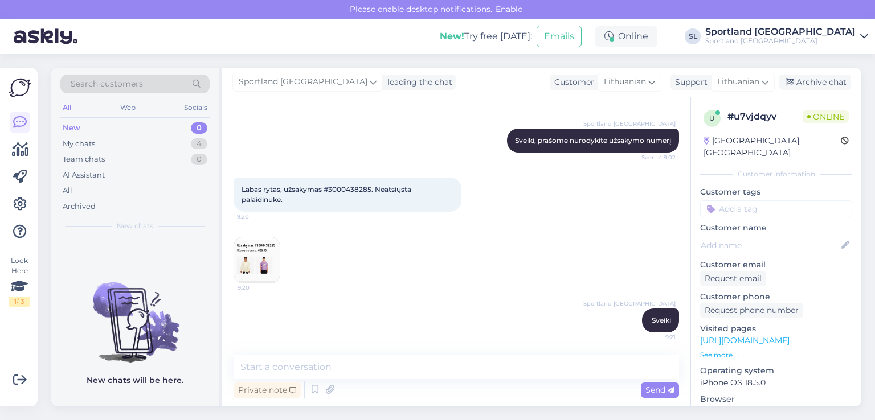
click at [345, 187] on span "Labas rytas, užsakymas #3000438285. Neatsiųsta palaidinukė." at bounding box center [326, 194] width 171 height 19
copy span "3000438285"
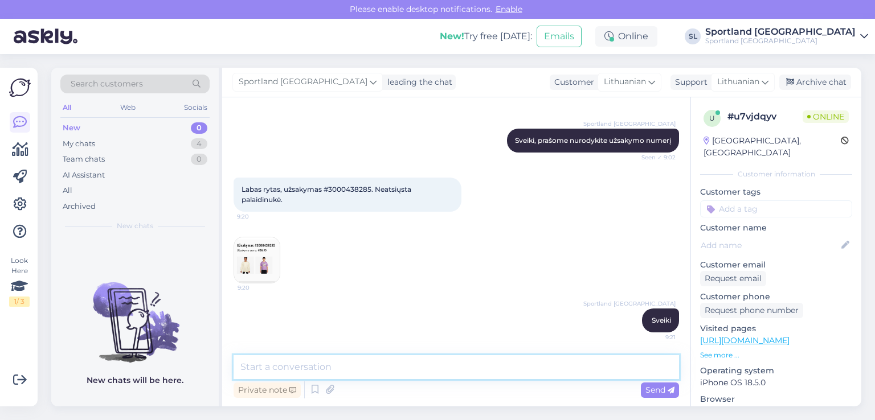
click at [415, 367] on textarea at bounding box center [455, 367] width 445 height 24
type textarea "d"
click at [402, 370] on textarea "apgailestaujame, tačiau už šią prekę Jums atliktas pinigų grąžinimas" at bounding box center [455, 367] width 445 height 24
paste textarea "NIKE SPORTSWEAR Prekės kodas: 59059224195 SPO: HM6311_532"
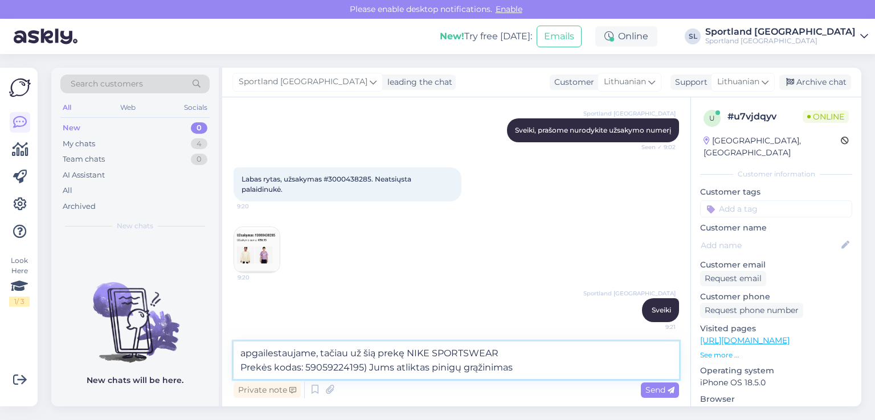
click at [239, 367] on textarea "apgailestaujame, tačiau už šią prekę NIKE SPORTSWEAR Prekės kodas: 59059224195)…" at bounding box center [455, 361] width 445 height 38
click at [383, 369] on textarea "apgailestaujame, tačiau už šią prekę NIKE SPORTSWEAR (Prekės kodas: 59059224195…" at bounding box center [455, 361] width 445 height 38
type textarea "apgailestaujame, tačiau už šią prekę NIKE SPORTSWEAR (Prekės kodas: 59059224195…"
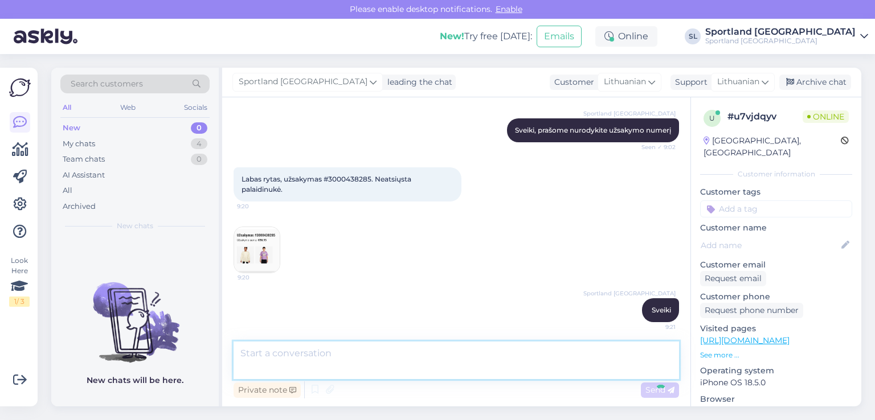
scroll to position [203, 0]
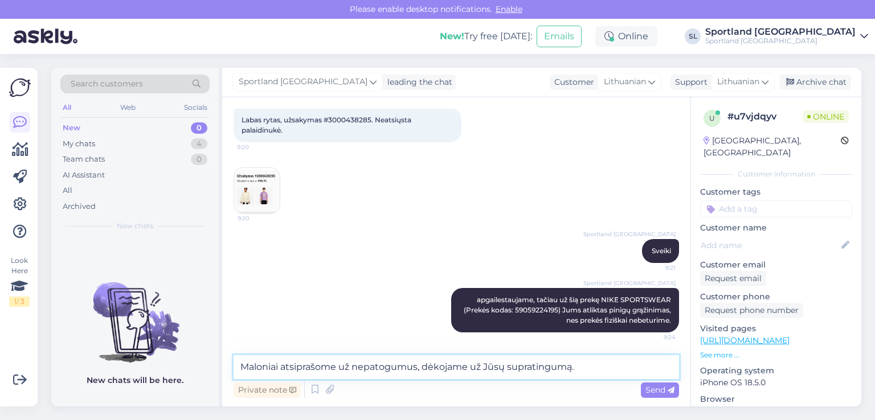
type textarea "Maloniai atsiprašome už nepatogumus, dėkojame už Jūsų supratingumą."
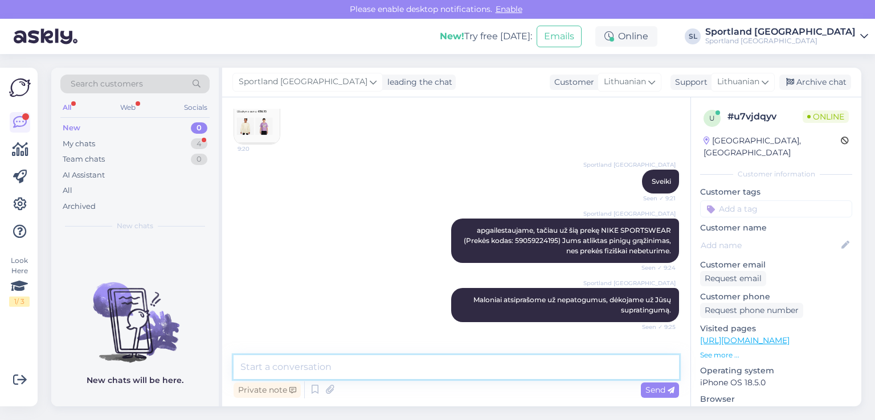
scroll to position [332, 0]
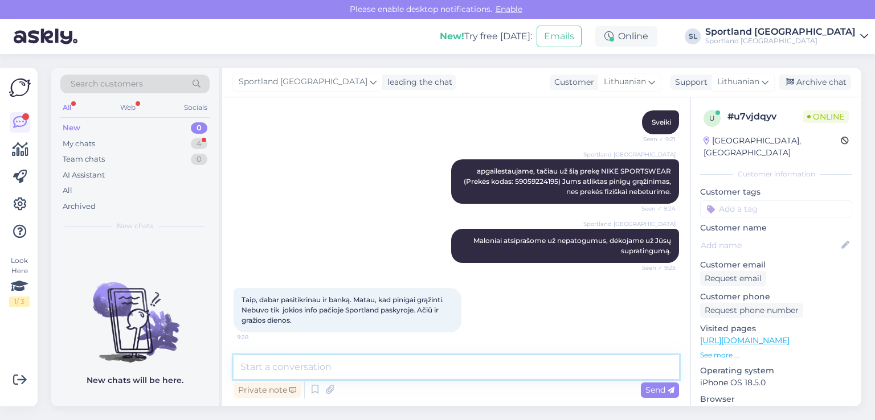
click at [371, 370] on textarea at bounding box center [455, 367] width 445 height 24
type textarea "Maloniai atsiprašome, Jums taip pat gražios dienos :)"
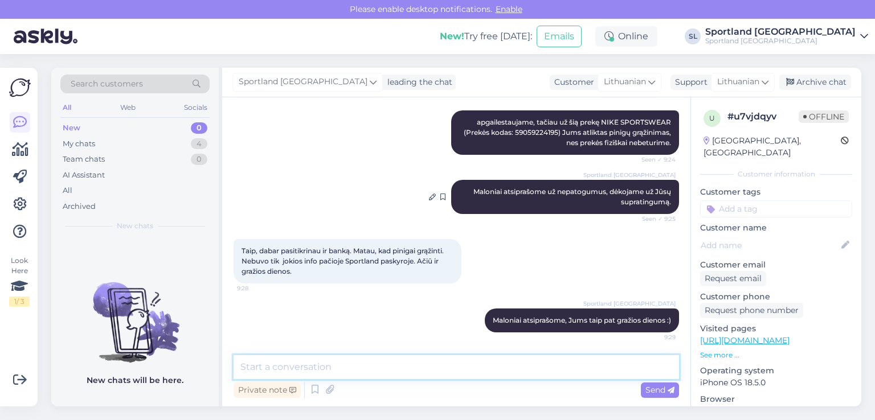
scroll to position [380, 0]
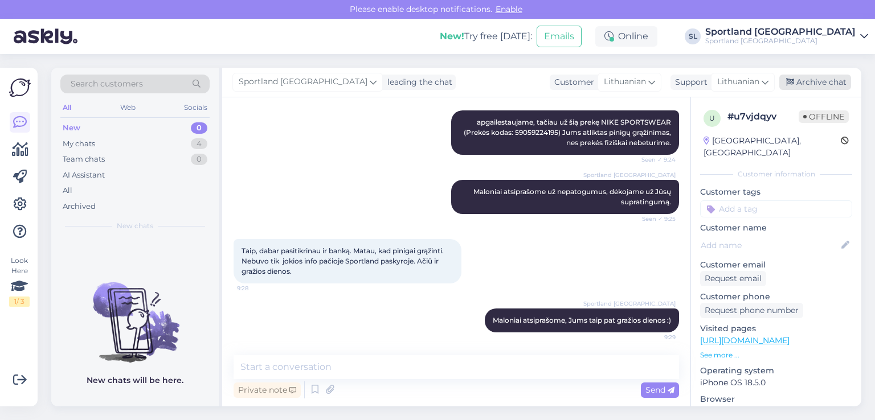
click at [800, 84] on div "Archive chat" at bounding box center [815, 82] width 72 height 15
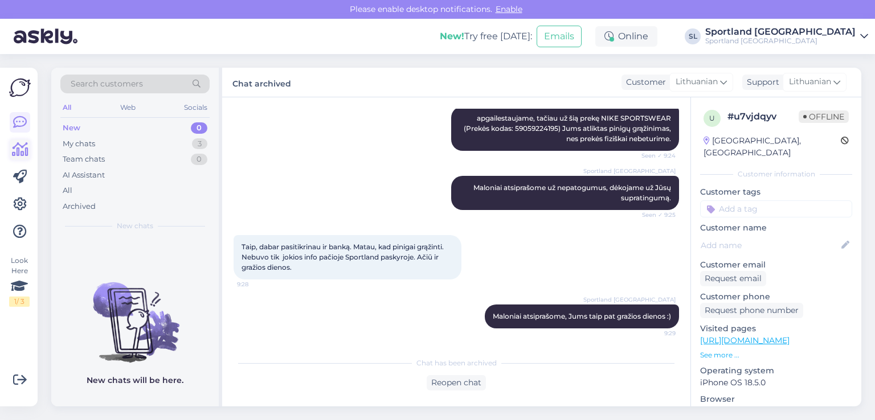
click at [22, 153] on icon at bounding box center [20, 150] width 17 height 14
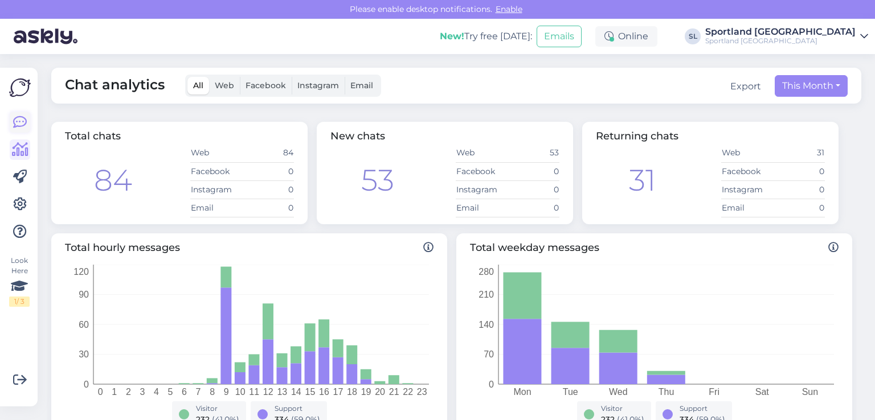
click at [18, 120] on icon at bounding box center [20, 123] width 14 height 14
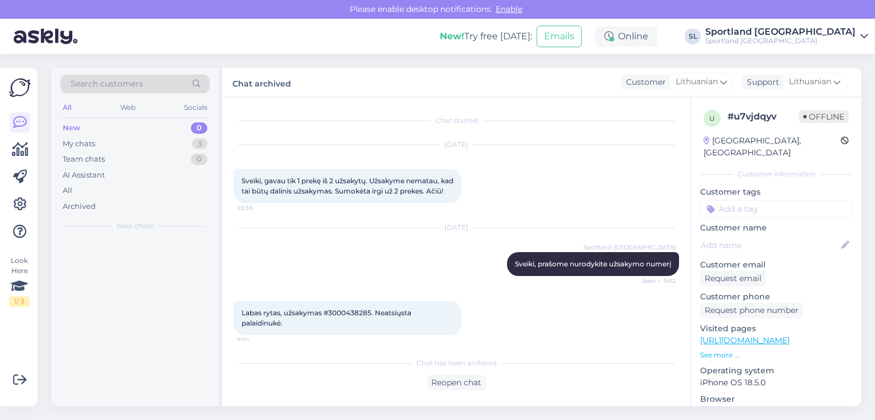
scroll to position [190, 0]
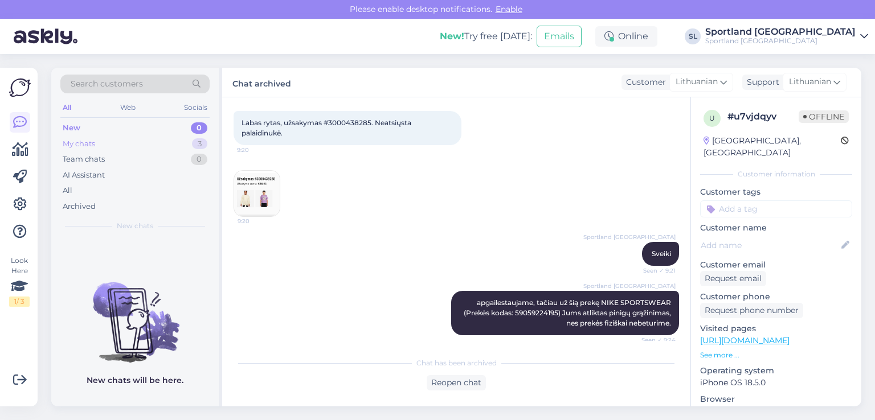
click at [124, 140] on div "My chats 3" at bounding box center [134, 144] width 149 height 16
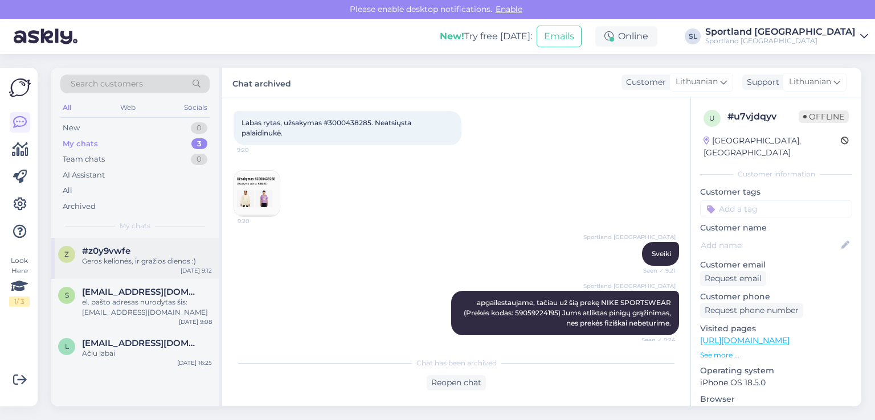
click at [141, 259] on div "Geros kelionės, ir gražios dienos :)" at bounding box center [147, 261] width 130 height 10
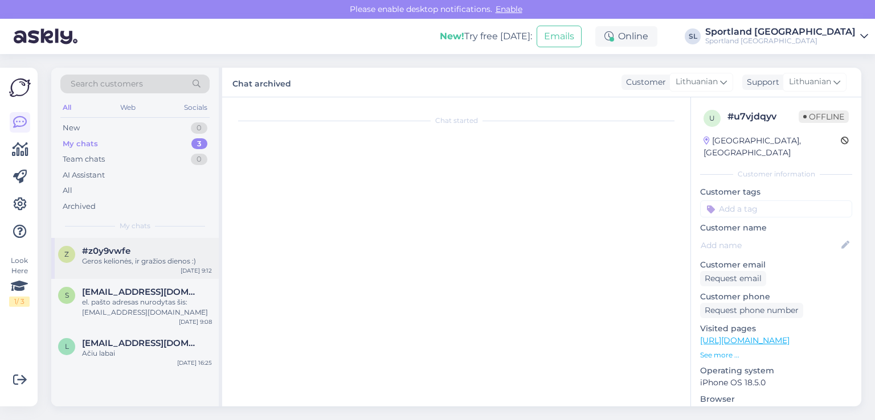
scroll to position [306, 0]
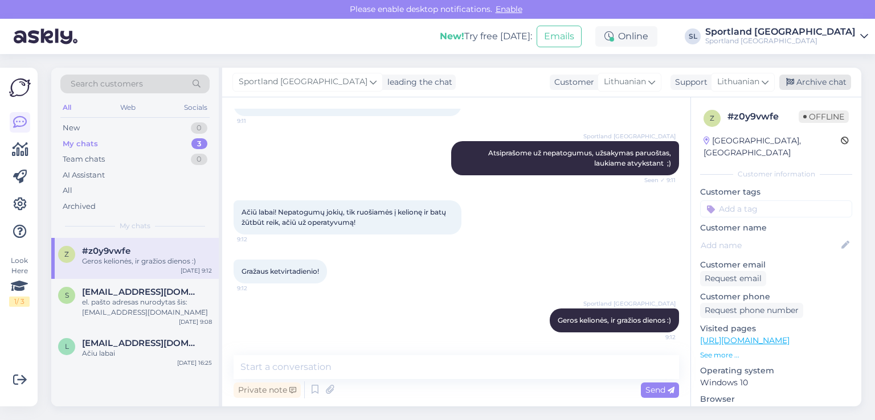
click at [802, 79] on div "Archive chat" at bounding box center [815, 82] width 72 height 15
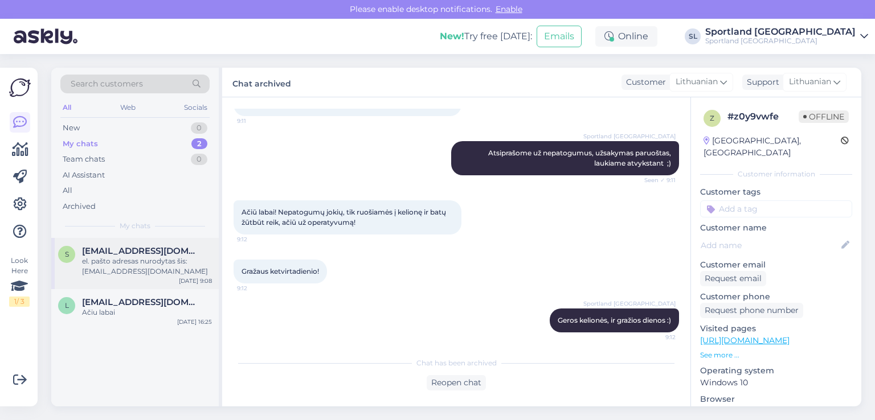
click at [138, 265] on div "el. pašto adresas nurodytas šis: sivija.mickonyte@gmail.com" at bounding box center [147, 266] width 130 height 21
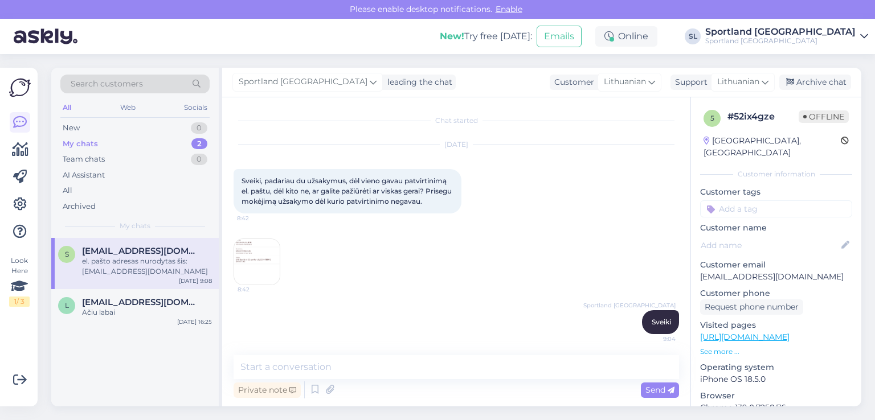
scroll to position [247, 0]
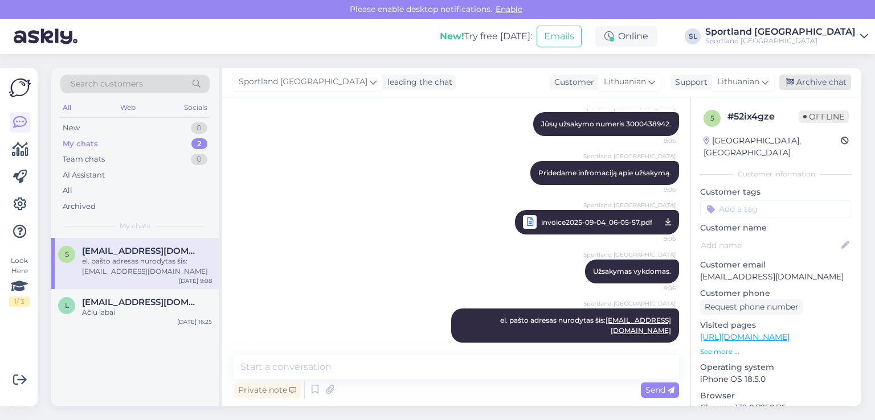
click at [827, 79] on div "Archive chat" at bounding box center [815, 82] width 72 height 15
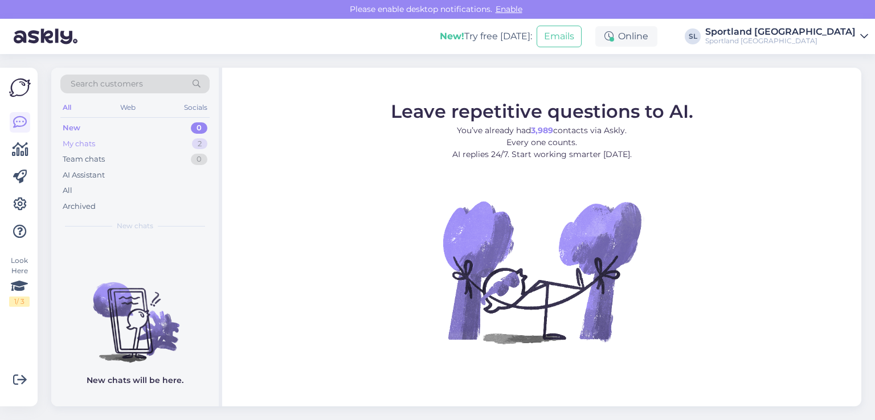
click at [136, 141] on div "My chats 2" at bounding box center [134, 144] width 149 height 16
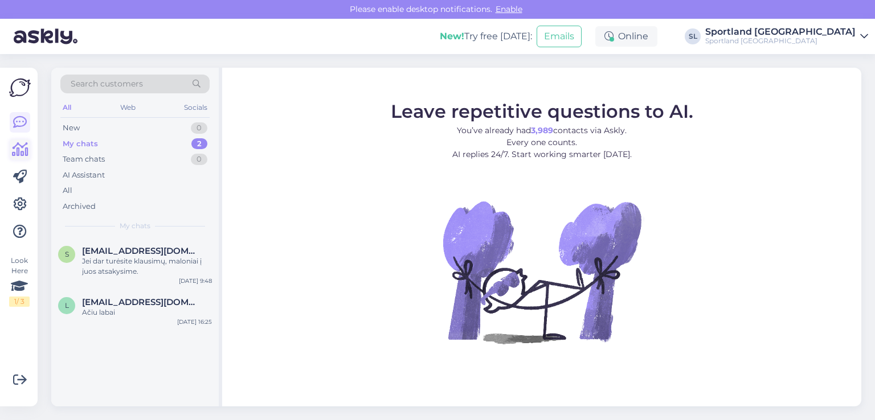
click at [25, 147] on icon at bounding box center [20, 150] width 17 height 14
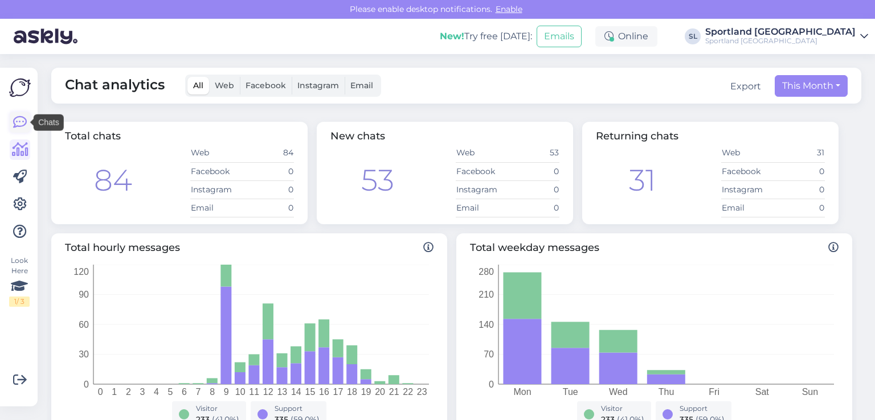
click at [17, 121] on icon at bounding box center [20, 123] width 14 height 14
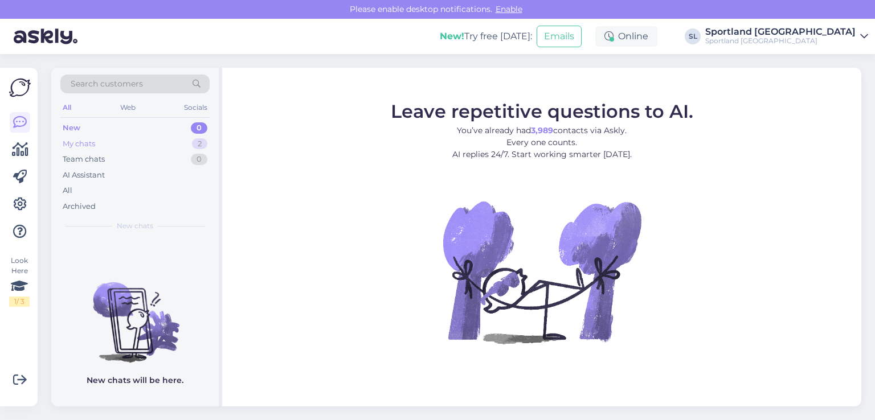
click at [90, 142] on div "My chats" at bounding box center [79, 143] width 32 height 11
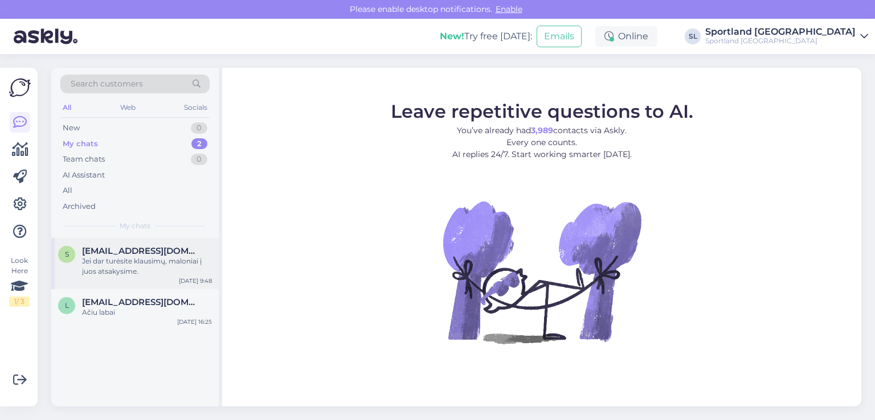
click at [122, 247] on span "silvija.mickonyte@gmail.com" at bounding box center [141, 251] width 118 height 10
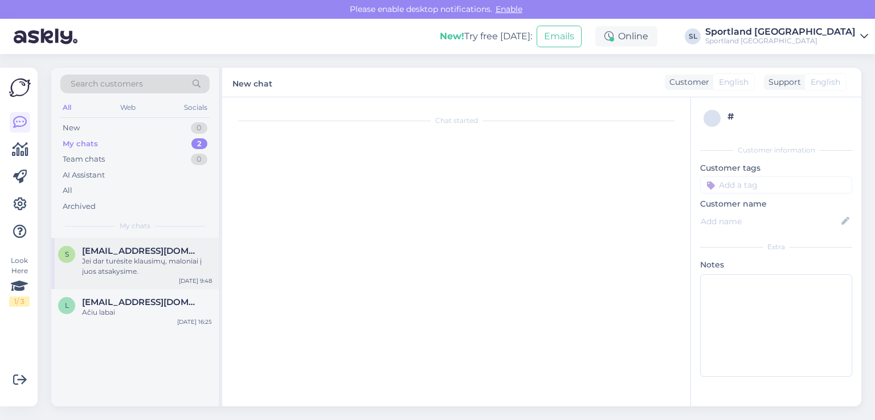
scroll to position [345, 0]
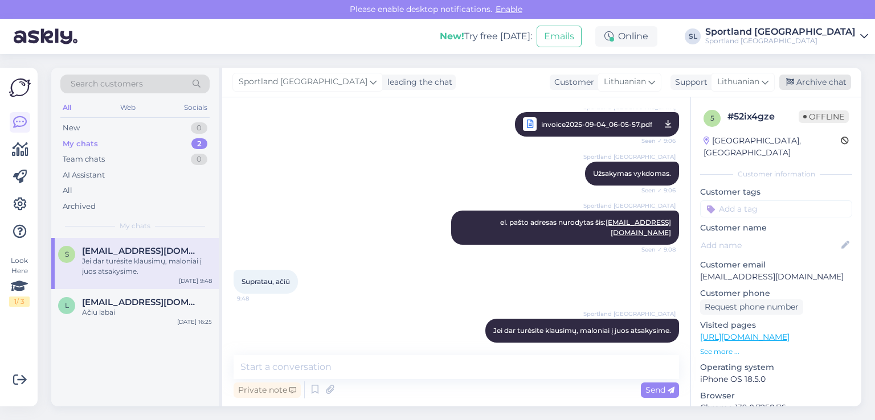
click at [829, 83] on div "Archive chat" at bounding box center [815, 82] width 72 height 15
